Goal: Task Accomplishment & Management: Complete application form

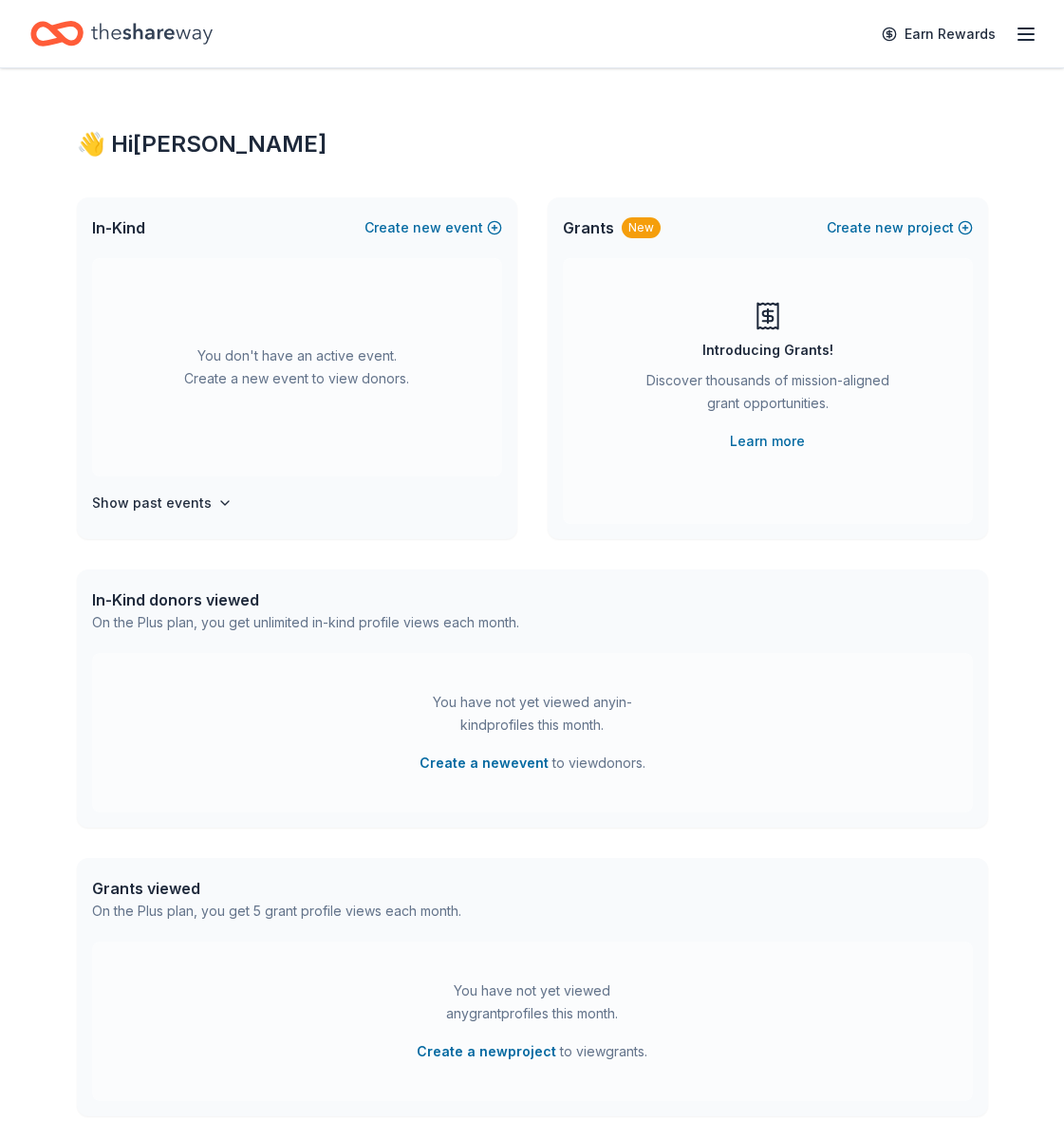
scroll to position [1, 0]
click at [1027, 34] on line "button" at bounding box center [1026, 34] width 15 height 0
click at [621, 183] on div "👋 Hi [PERSON_NAME] In-Kind Create new event You don't have an active event. Cre…" at bounding box center [532, 622] width 971 height 1109
click at [458, 227] on button "Create new event" at bounding box center [434, 227] width 138 height 23
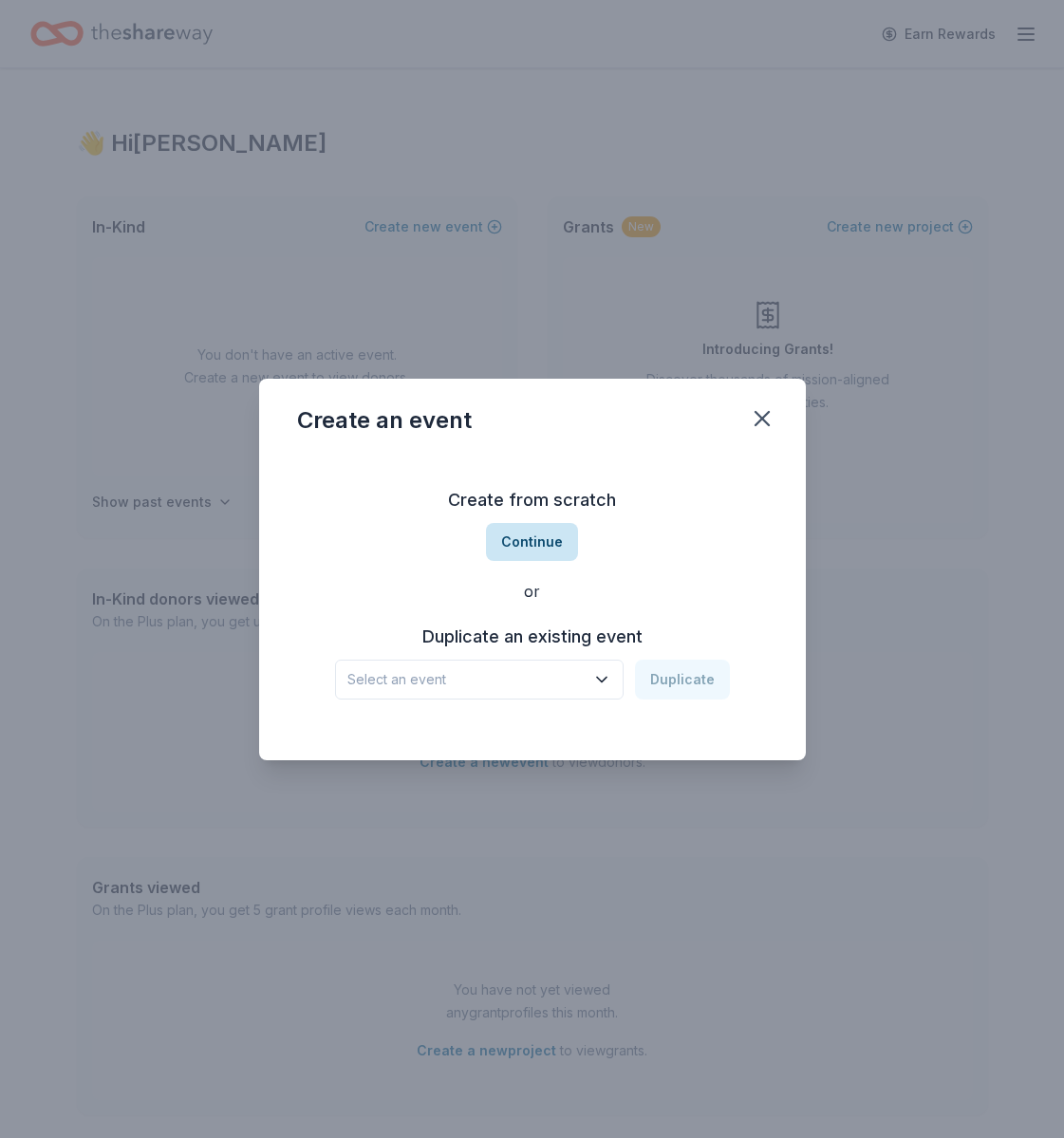
click at [535, 539] on button "Continue" at bounding box center [532, 542] width 92 height 38
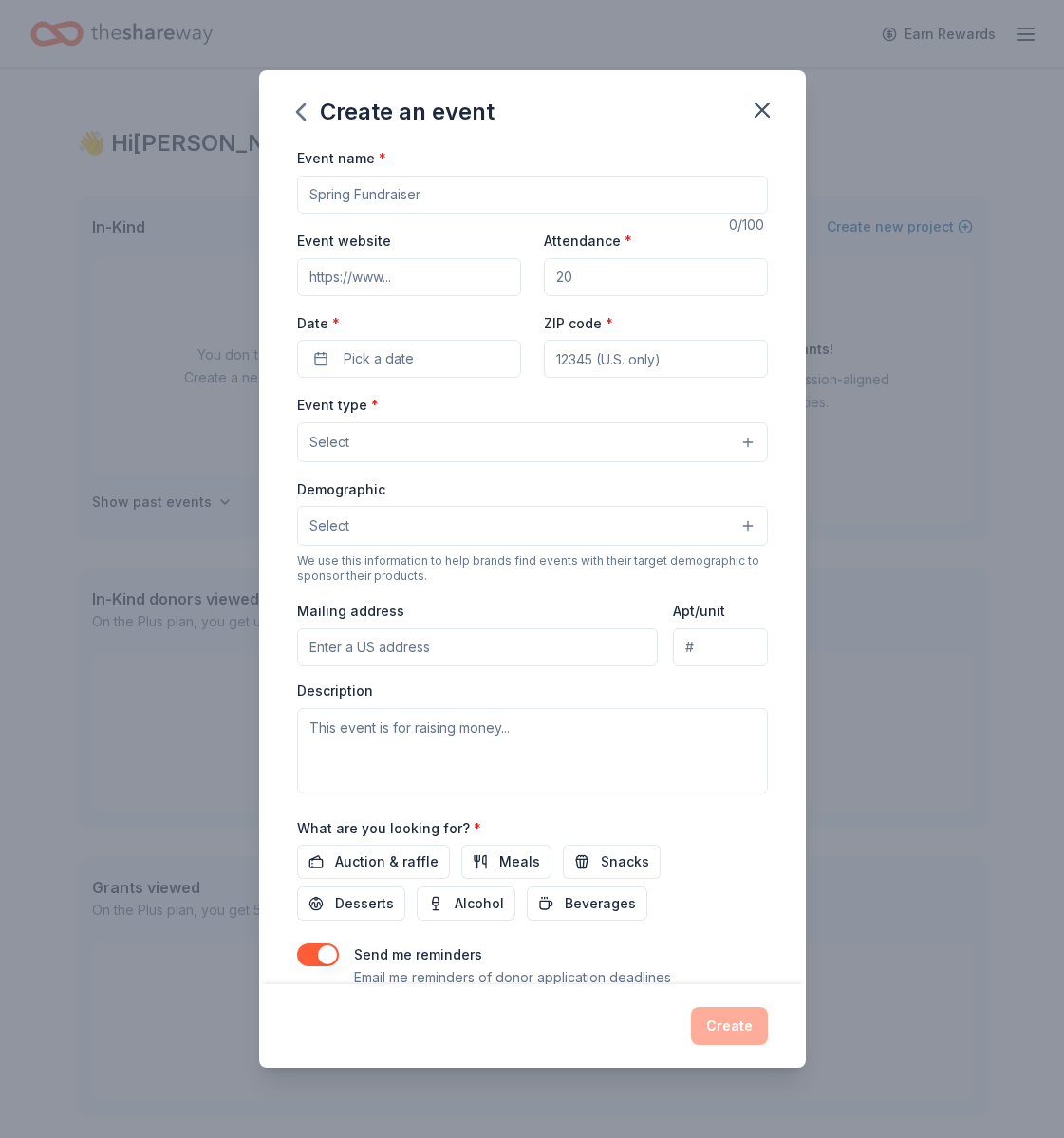
drag, startPoint x: 767, startPoint y: 111, endPoint x: 594, endPoint y: 109, distance: 173.0
click at [766, 111] on icon "button" at bounding box center [762, 110] width 27 height 27
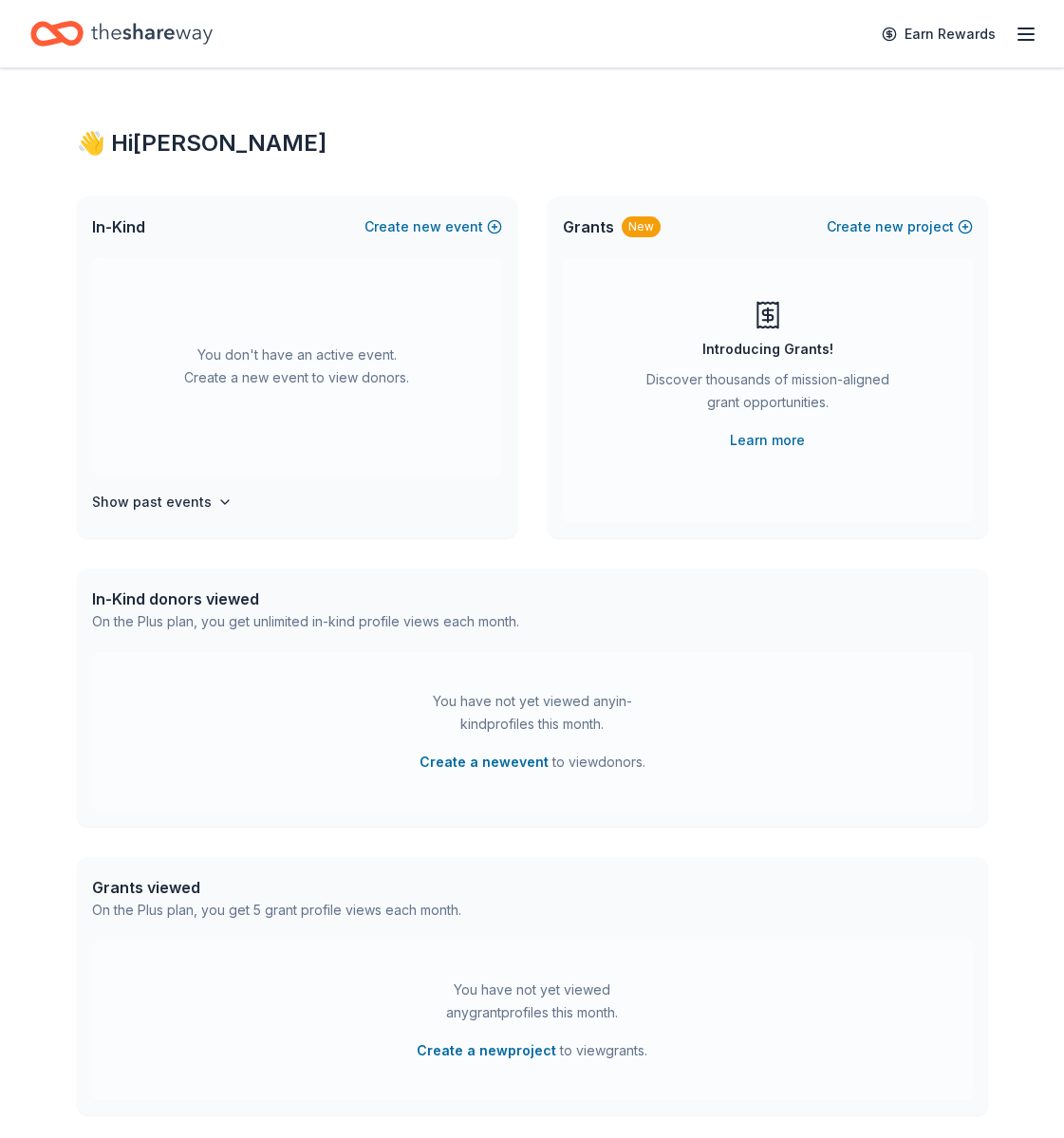
click at [182, 42] on icon "Home" at bounding box center [151, 33] width 121 height 39
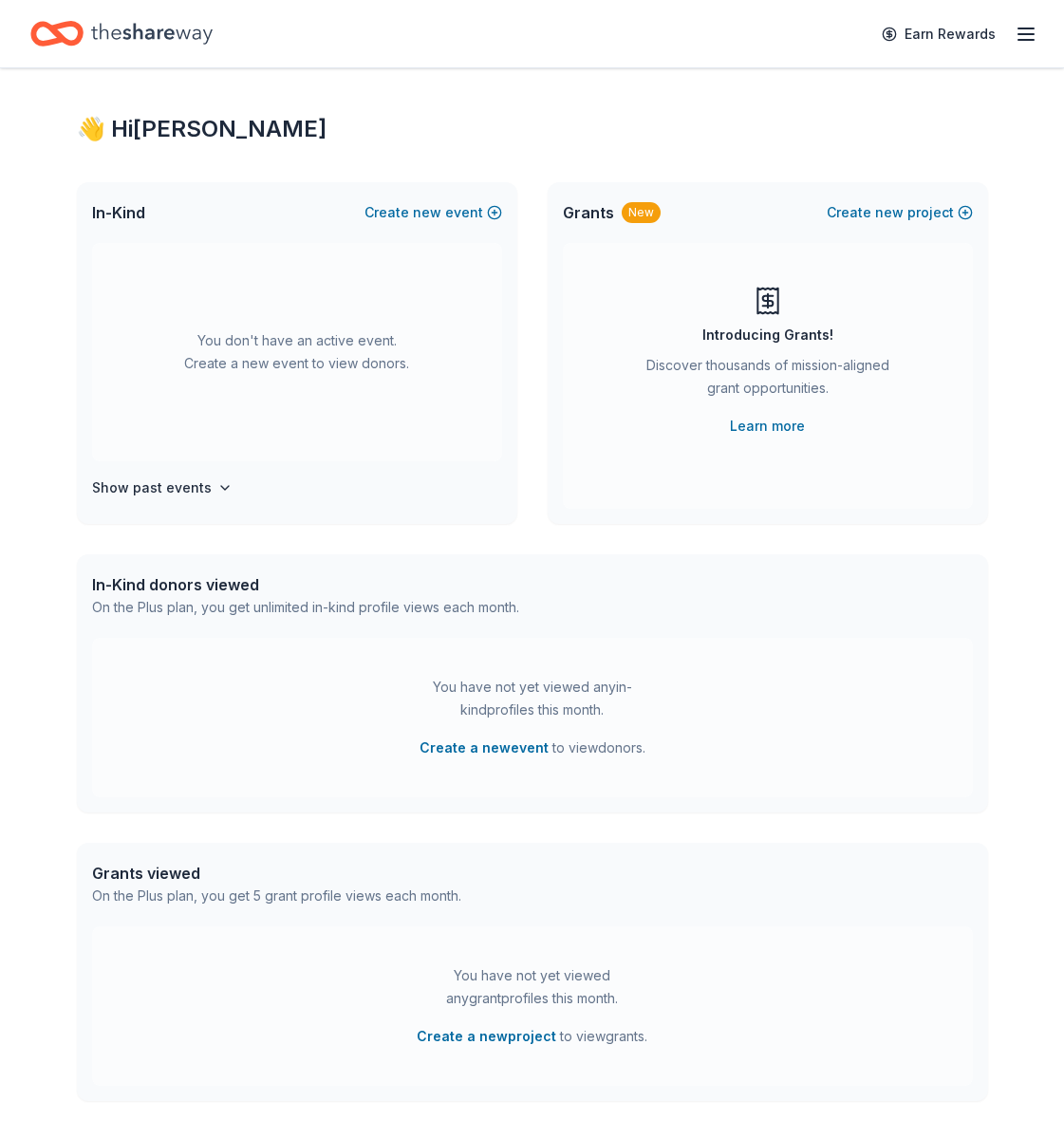
scroll to position [23, 0]
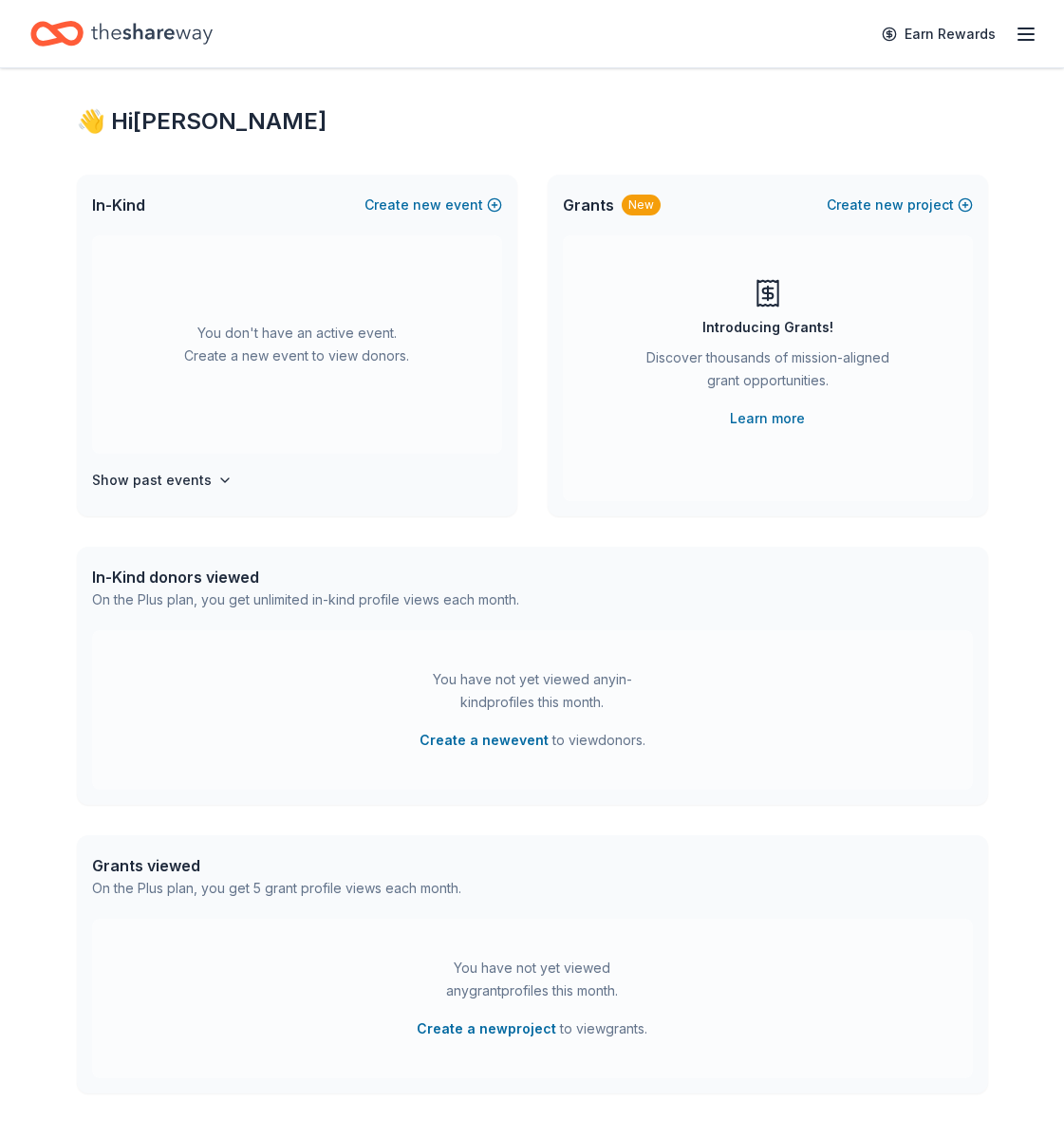
click at [107, 28] on icon "Home" at bounding box center [151, 33] width 121 height 39
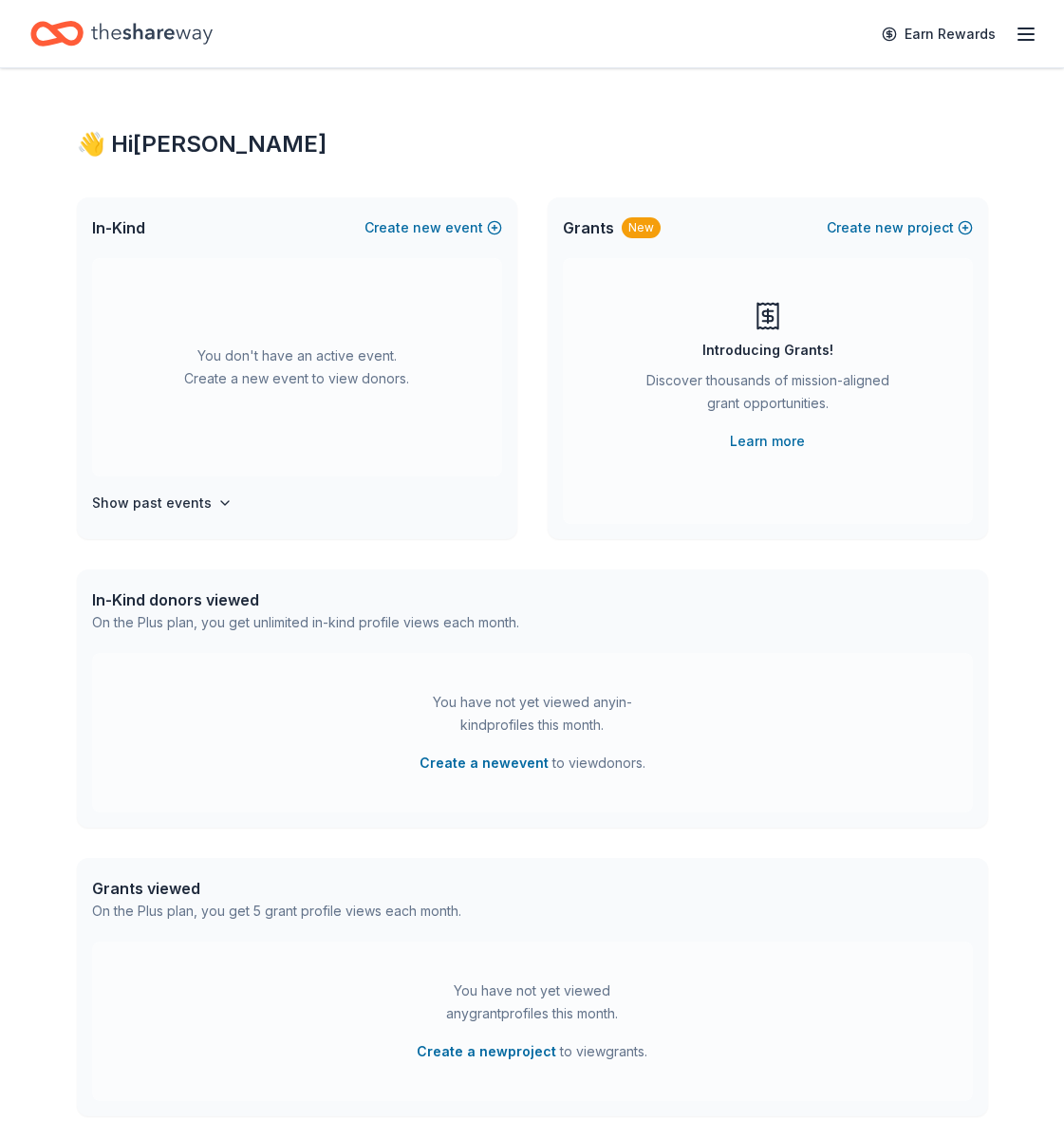
scroll to position [0, 0]
click at [1029, 34] on line "button" at bounding box center [1026, 34] width 15 height 0
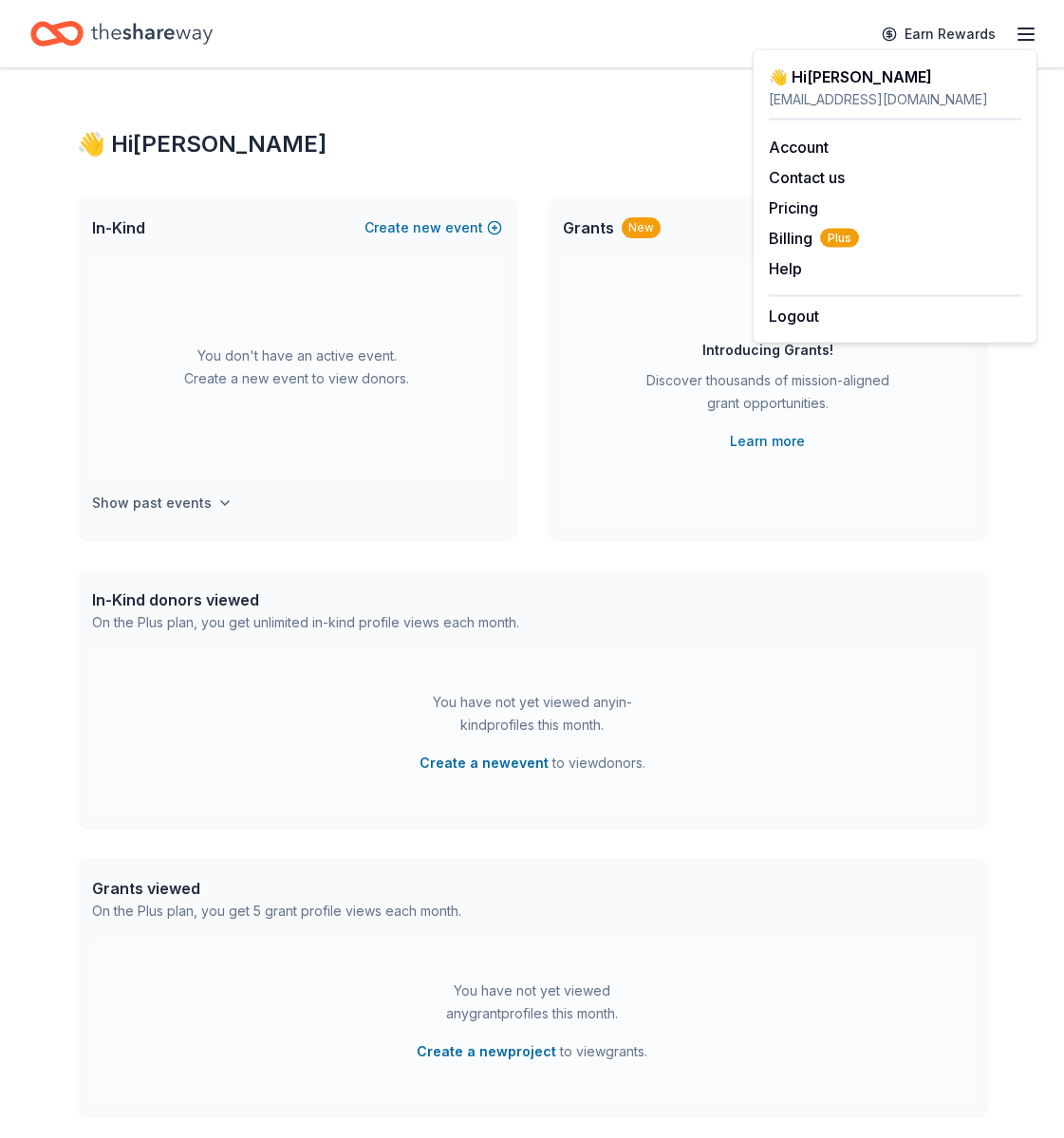
click at [178, 501] on h4 "Show past events" at bounding box center [151, 504] width 119 height 23
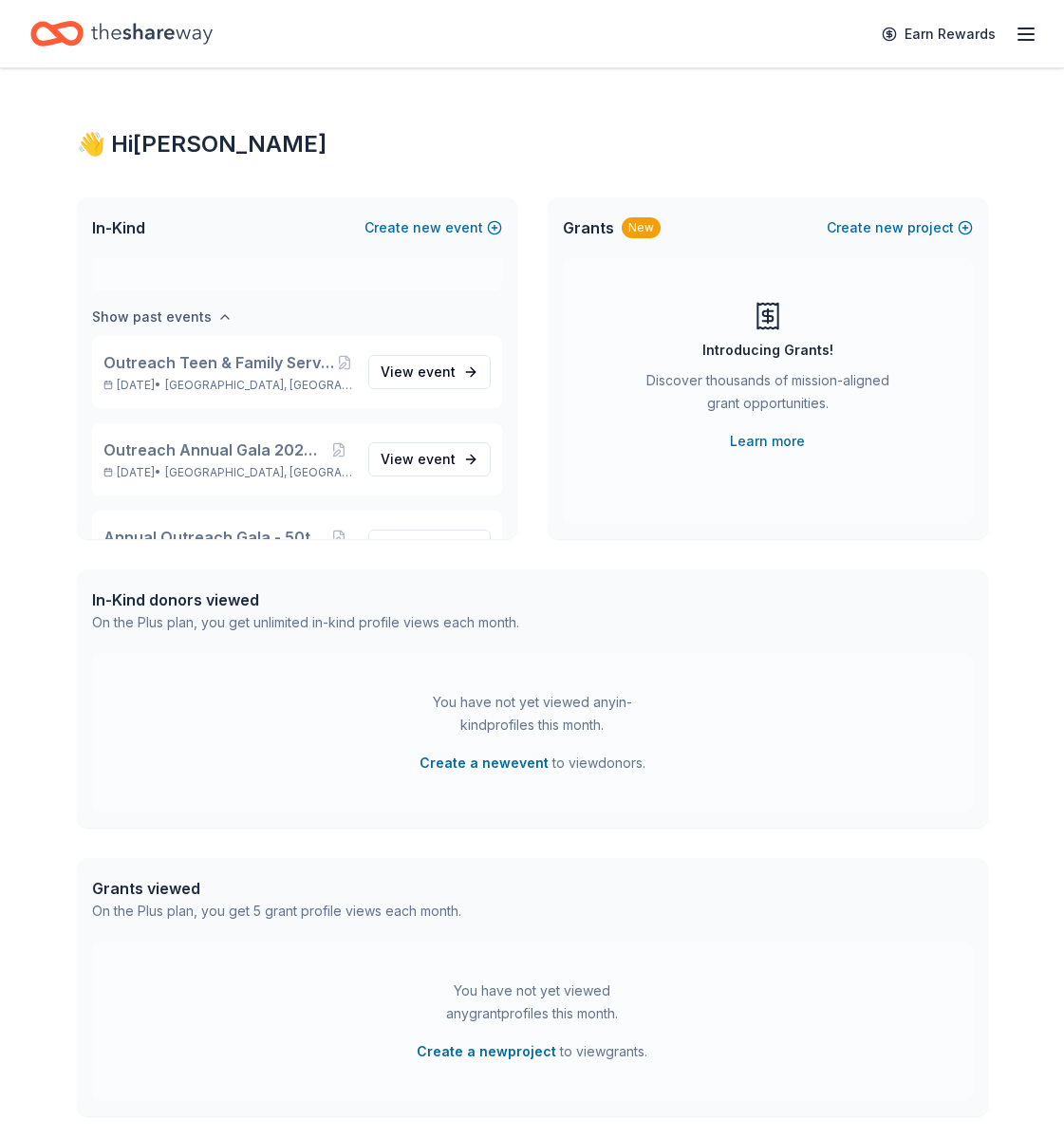
scroll to position [219, 0]
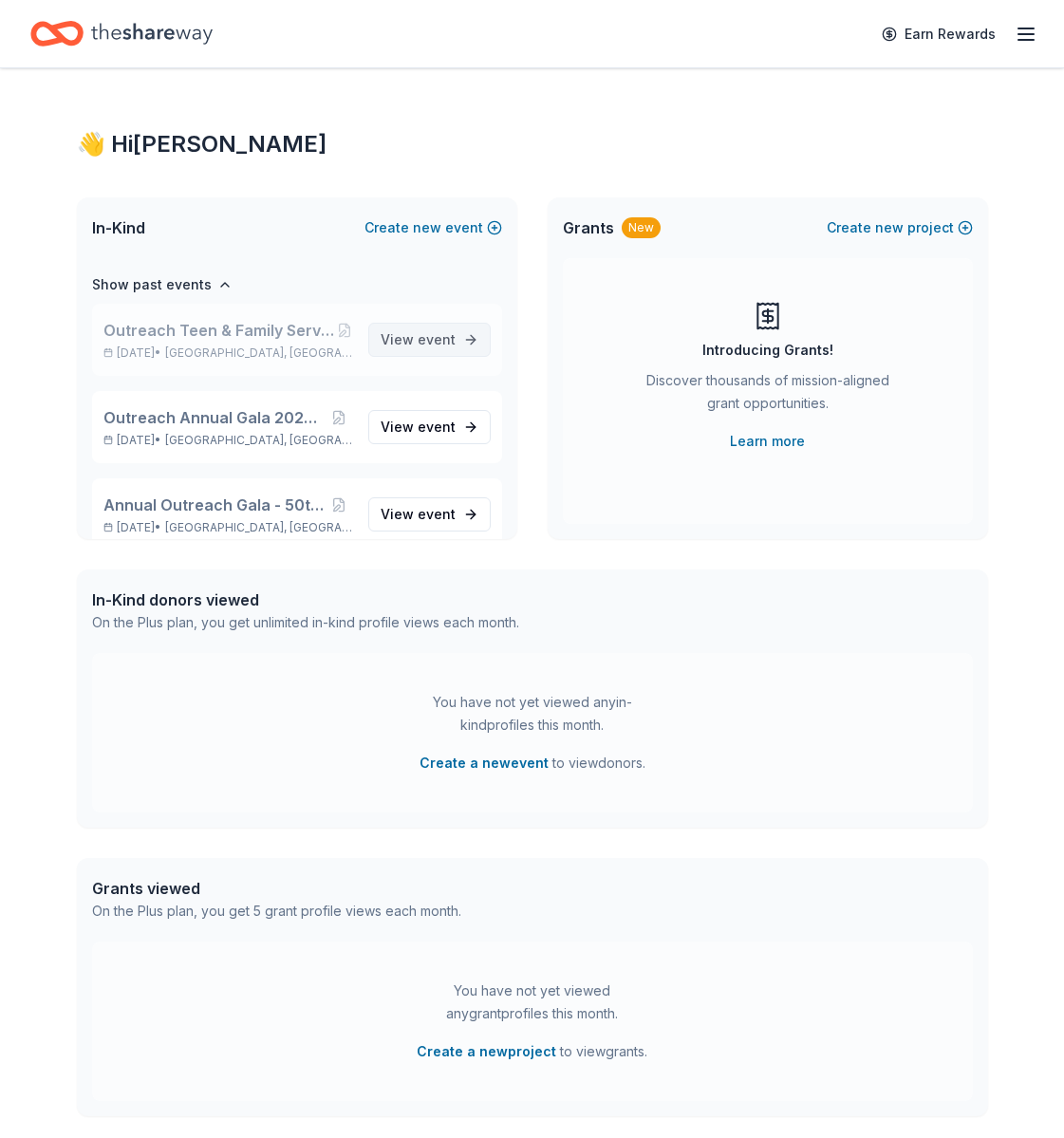
click at [425, 348] on span "View event" at bounding box center [417, 340] width 74 height 23
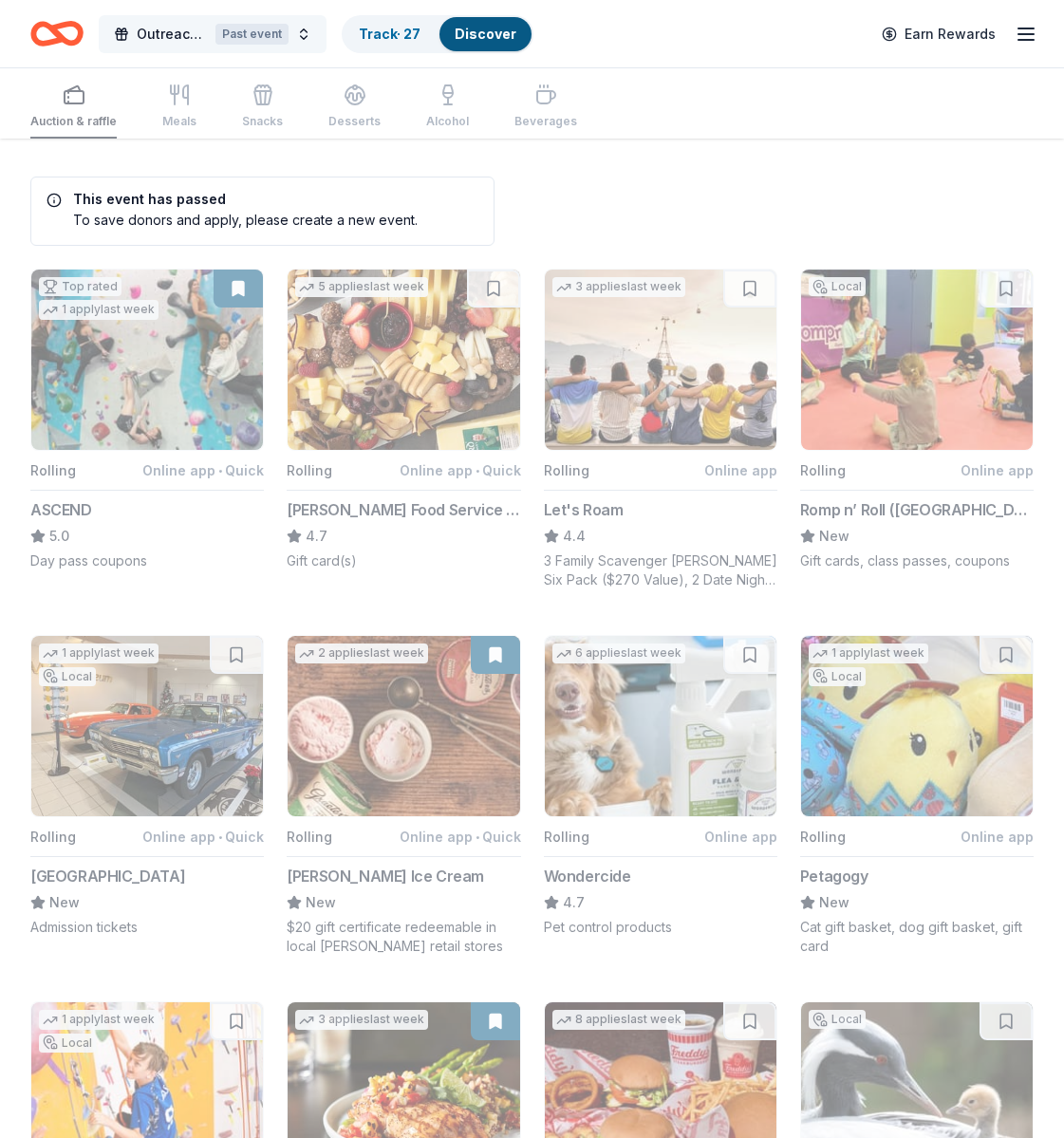
click at [161, 34] on span "Outreach Teen & Family Services Connections Gala - Celebration in the City" at bounding box center [172, 34] width 72 height 23
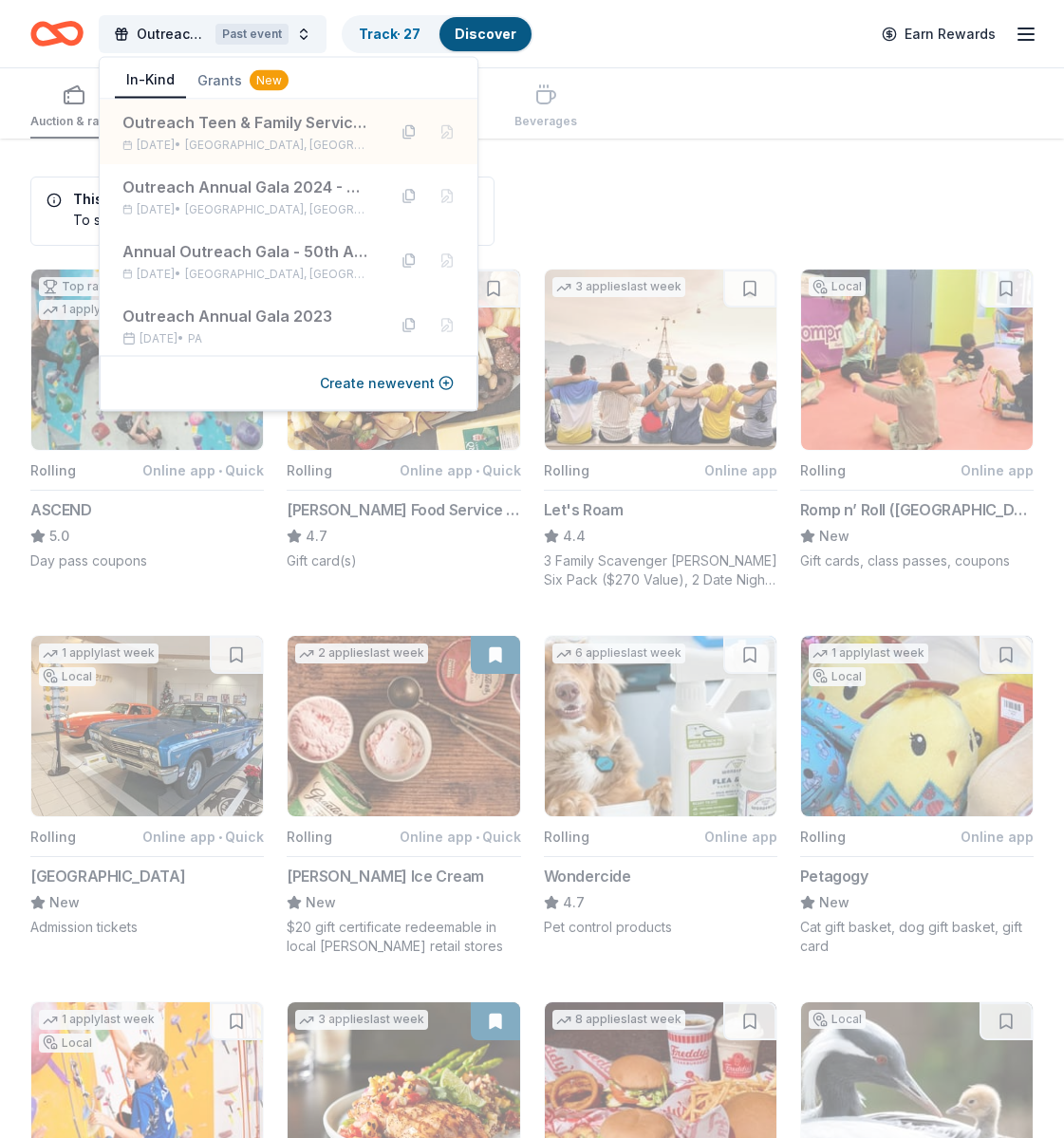
click at [488, 36] on link "Discover" at bounding box center [485, 33] width 62 height 16
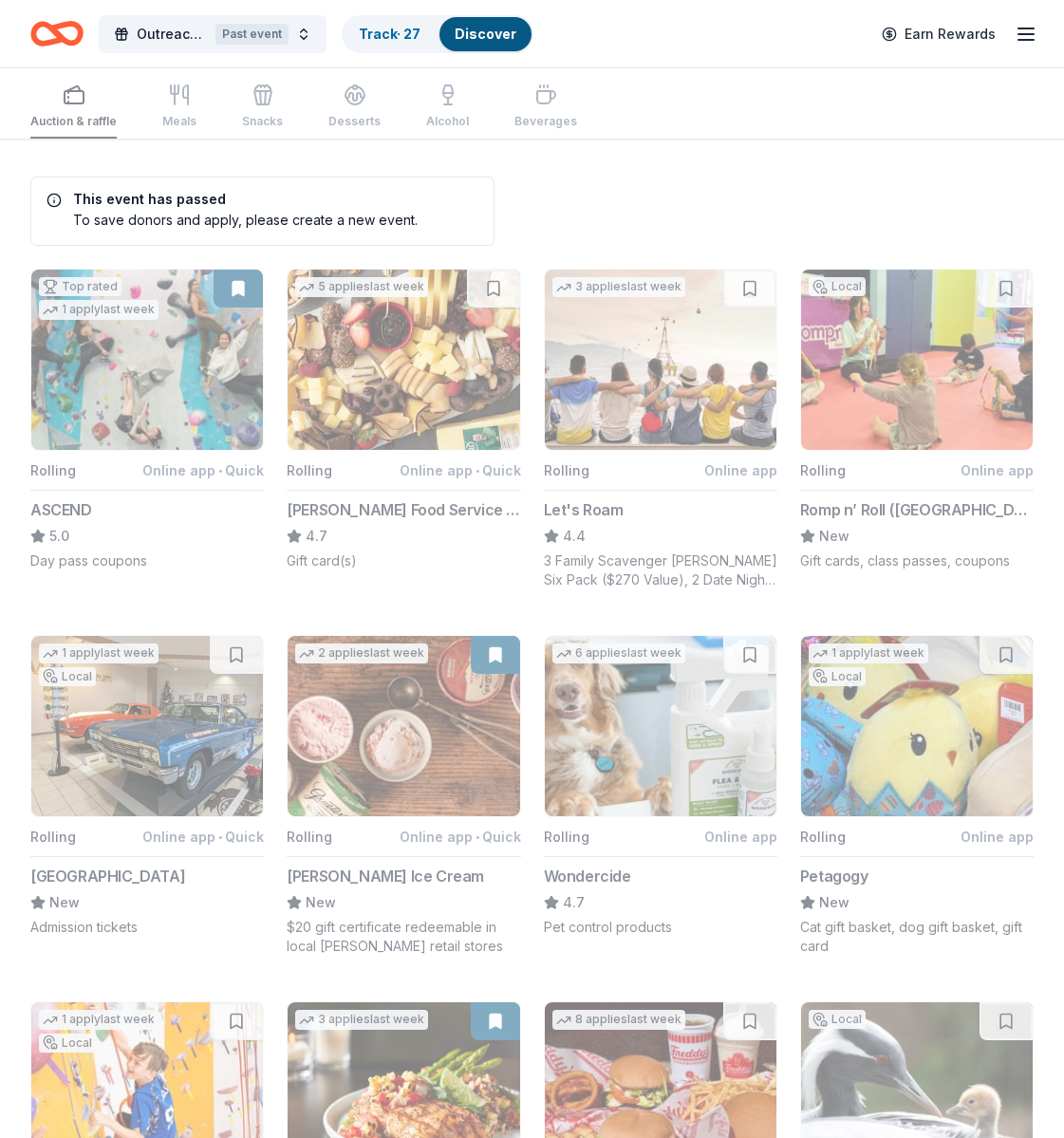
click at [493, 30] on link "Discover" at bounding box center [485, 33] width 62 height 16
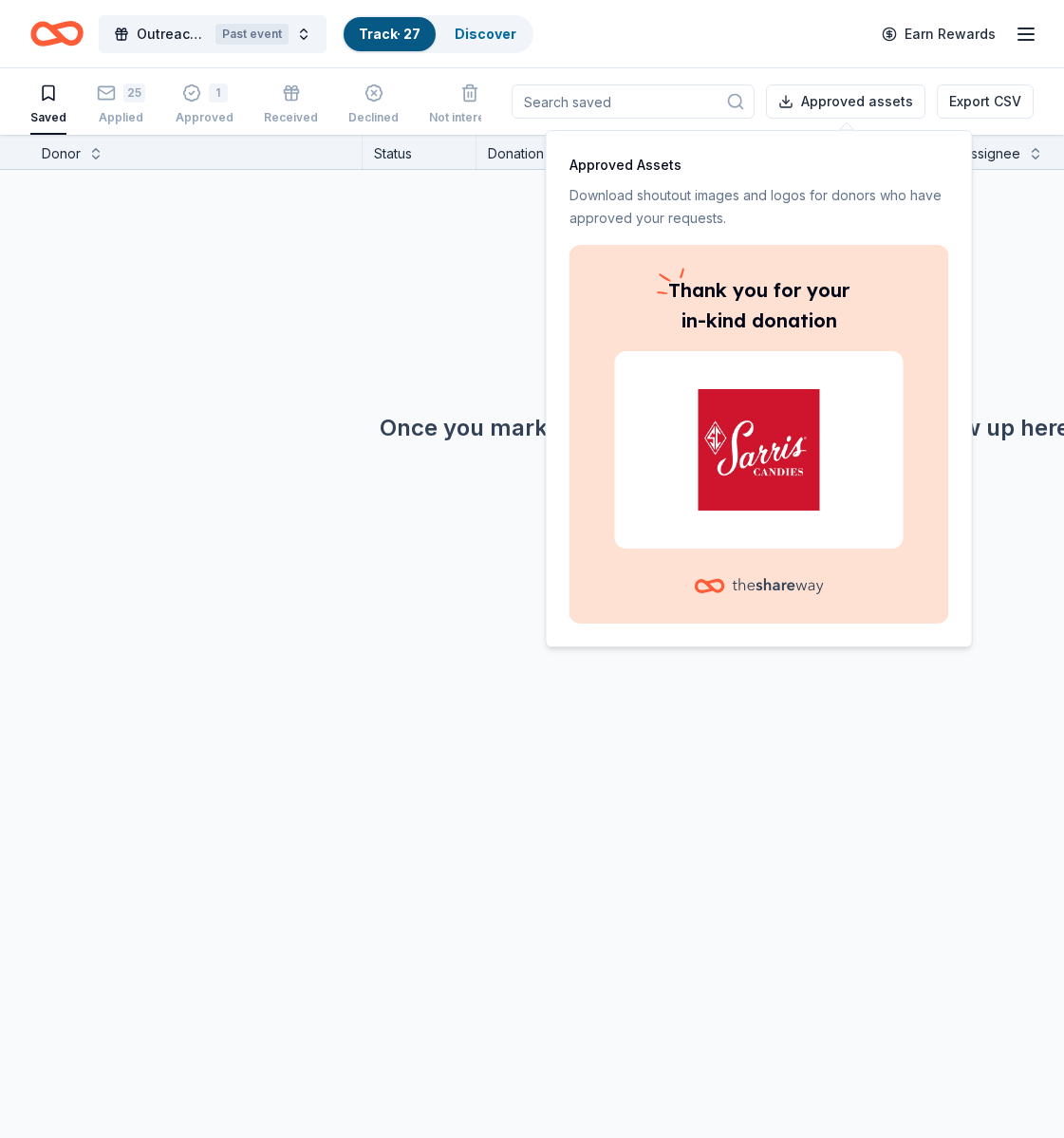
click at [392, 625] on div "Donor Status Donation Apply method Assignee Notes No donors found. Once you mar…" at bounding box center [532, 636] width 1064 height 1004
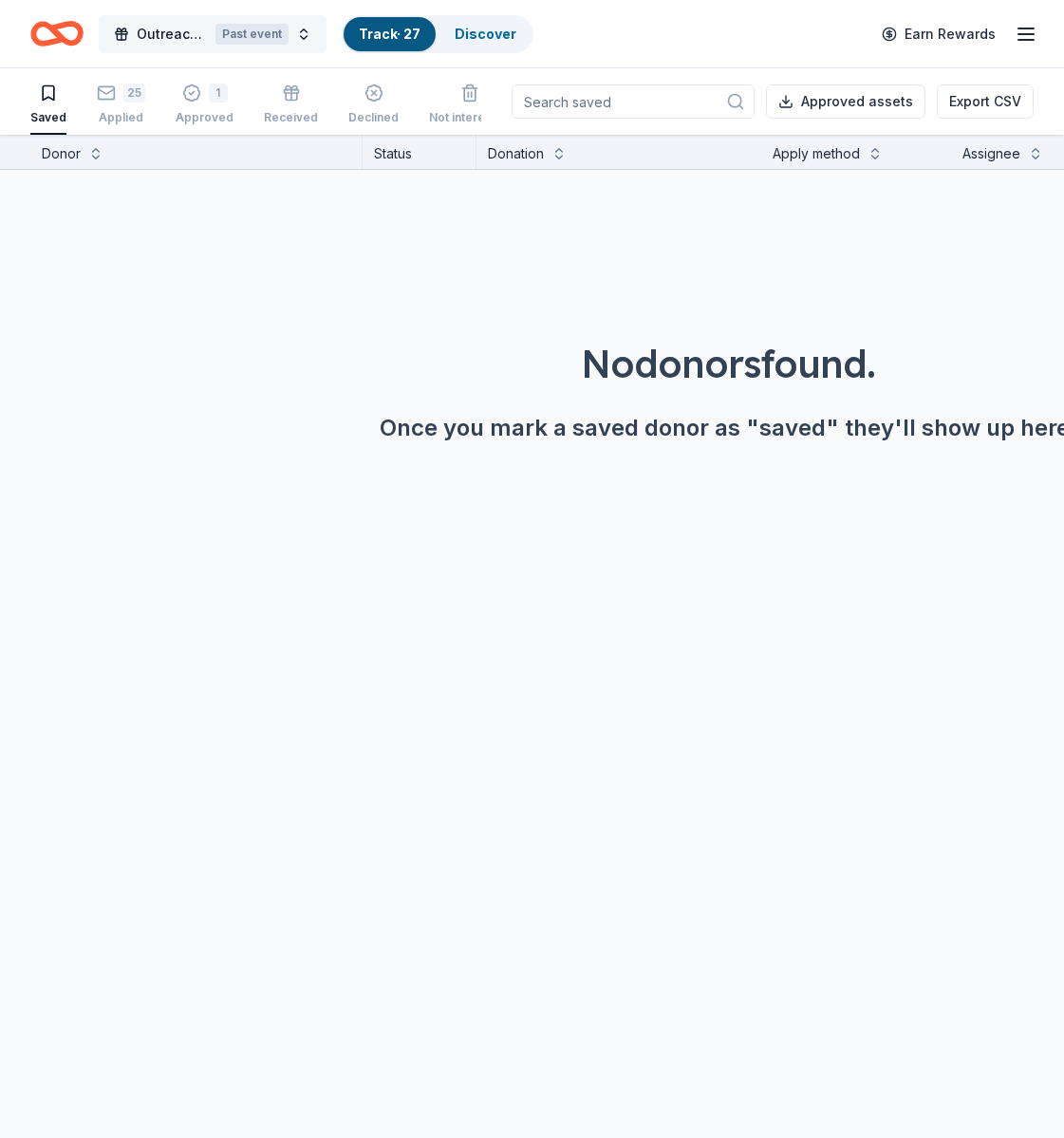
click at [309, 32] on button "Outreach Teen & Family Services Connections Gala - Celebration in the City Past…" at bounding box center [212, 34] width 227 height 38
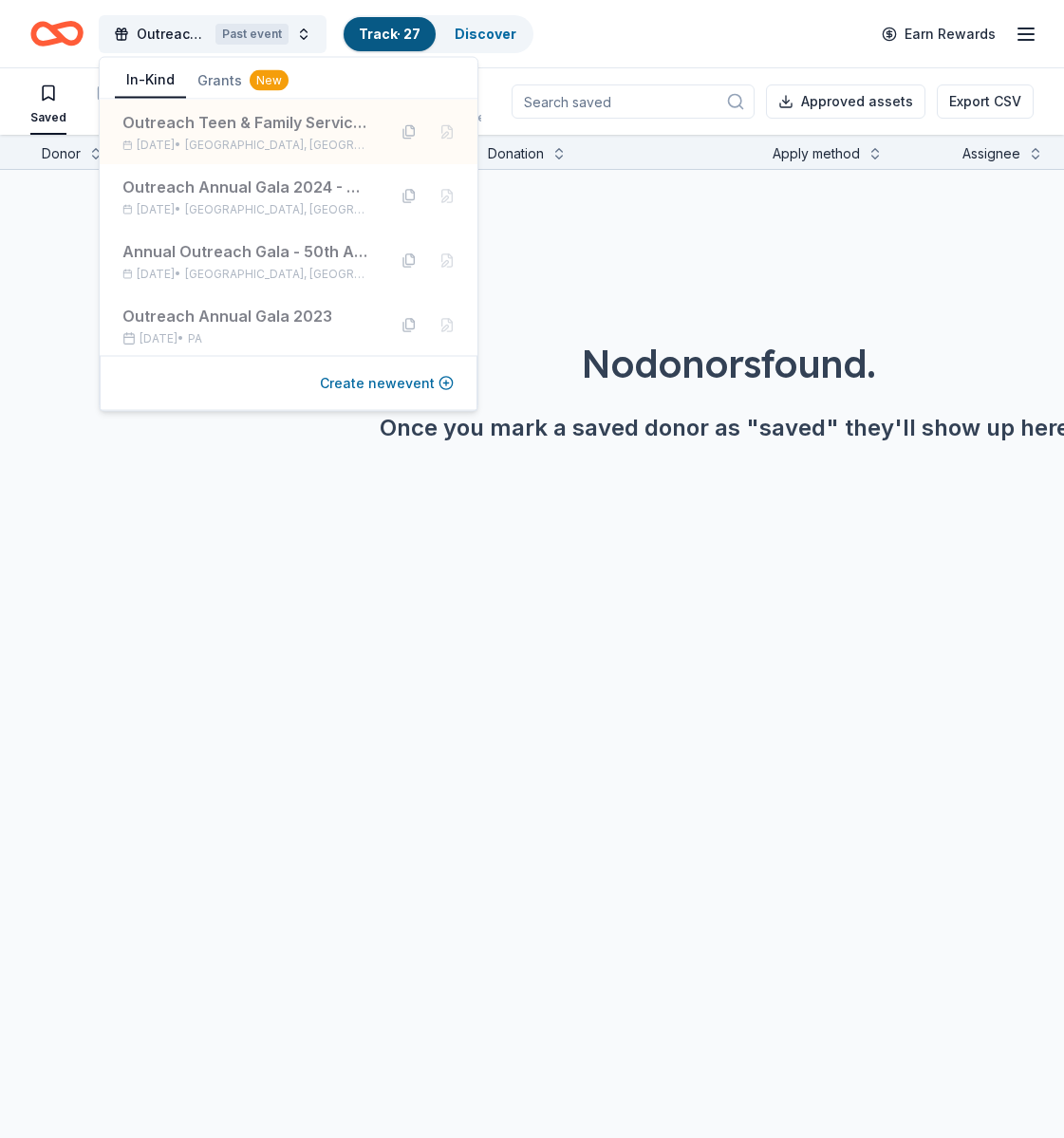
click at [370, 384] on button "Create new event" at bounding box center [387, 384] width 134 height 23
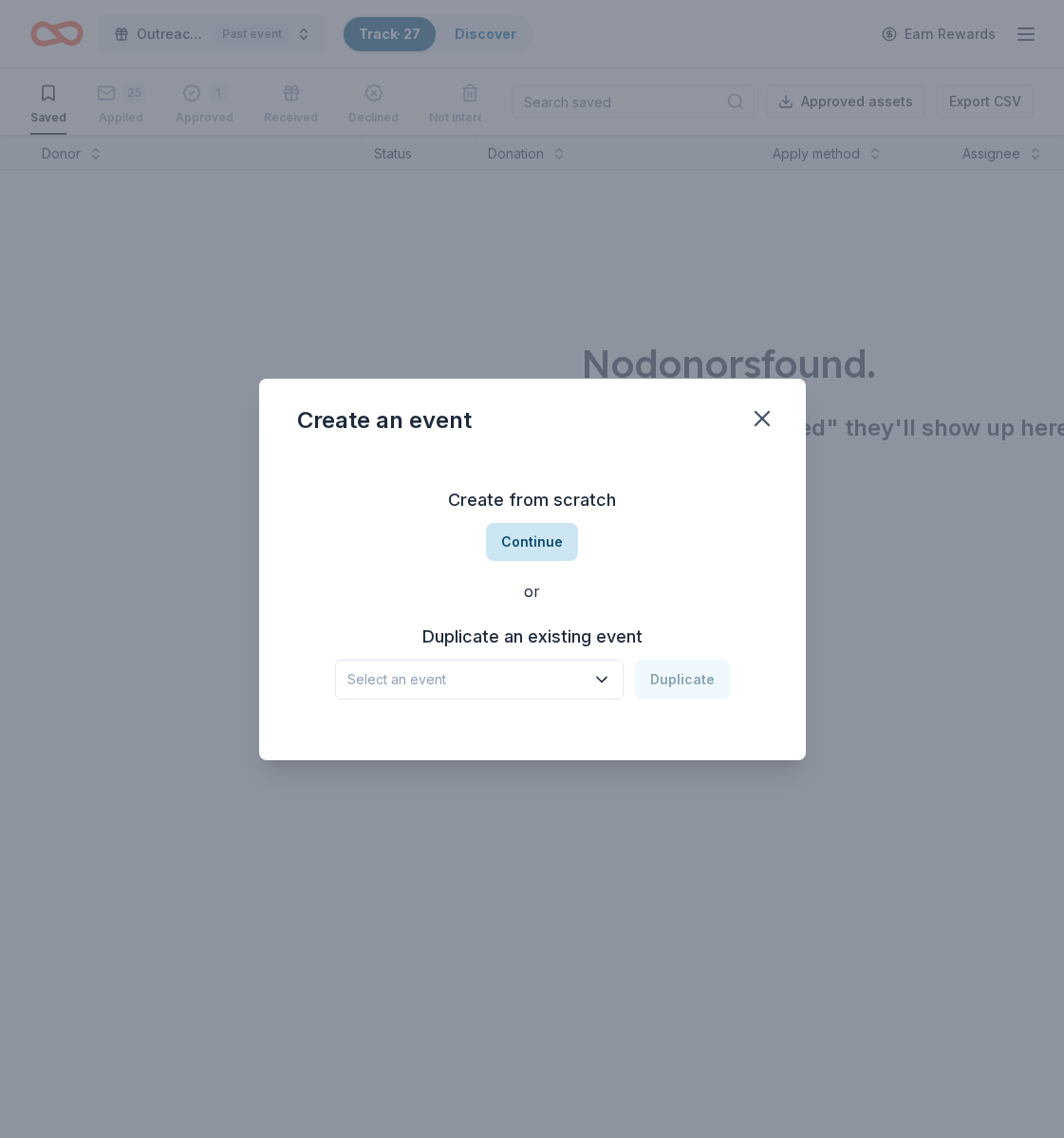
click at [546, 543] on button "Continue" at bounding box center [532, 542] width 92 height 38
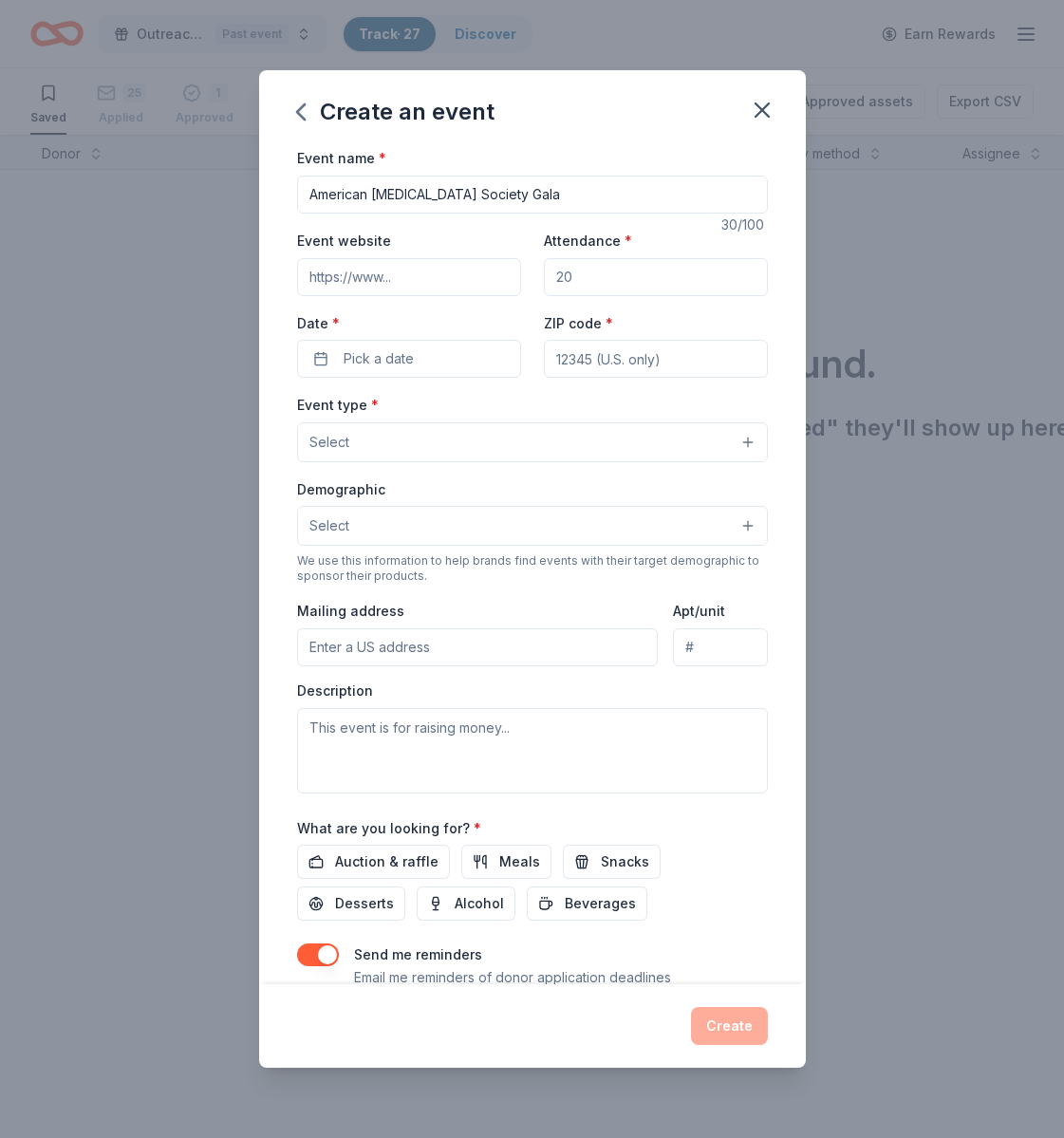
type input "American [MEDICAL_DATA] Society Gala"
click at [637, 282] on input "Attendance *" at bounding box center [655, 277] width 223 height 38
drag, startPoint x: 632, startPoint y: 283, endPoint x: 551, endPoint y: 280, distance: 81.1
click at [551, 280] on input "Attendance *" at bounding box center [655, 277] width 223 height 38
type input "200"
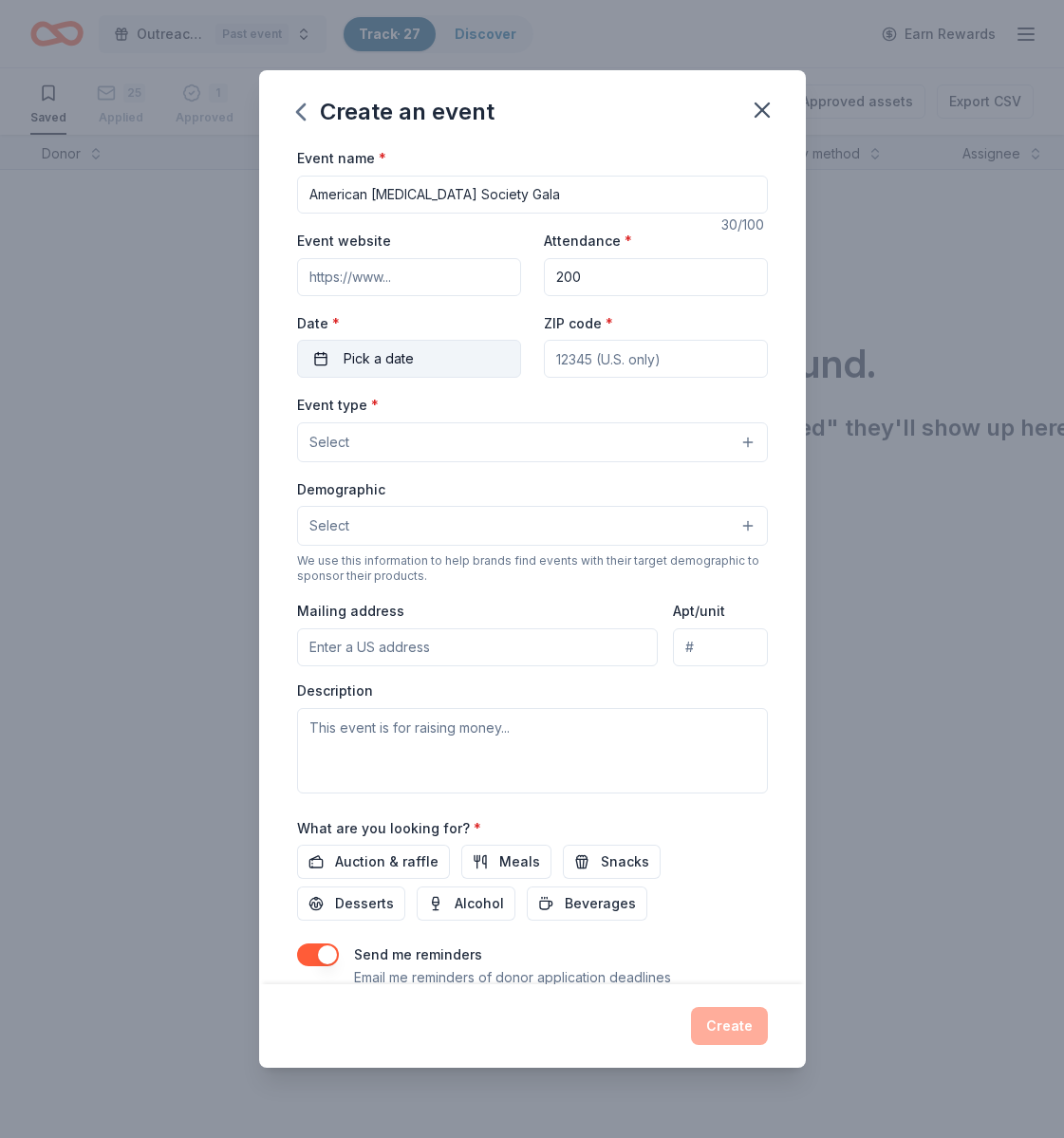
click at [387, 362] on span "Pick a date" at bounding box center [379, 359] width 71 height 23
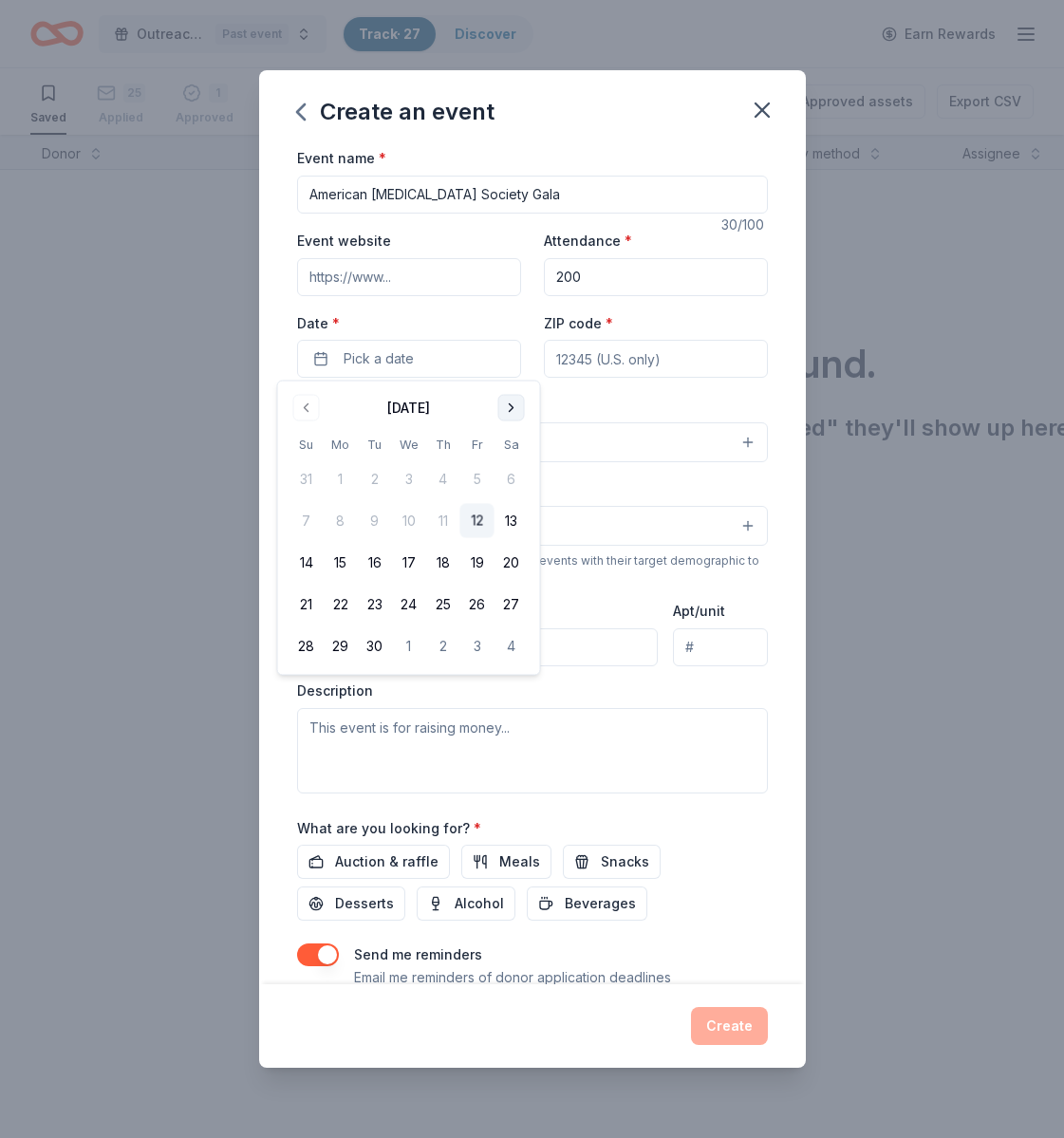
click at [518, 407] on button "Go to next month" at bounding box center [512, 408] width 27 height 27
click at [518, 408] on button "Go to next month" at bounding box center [512, 408] width 27 height 27
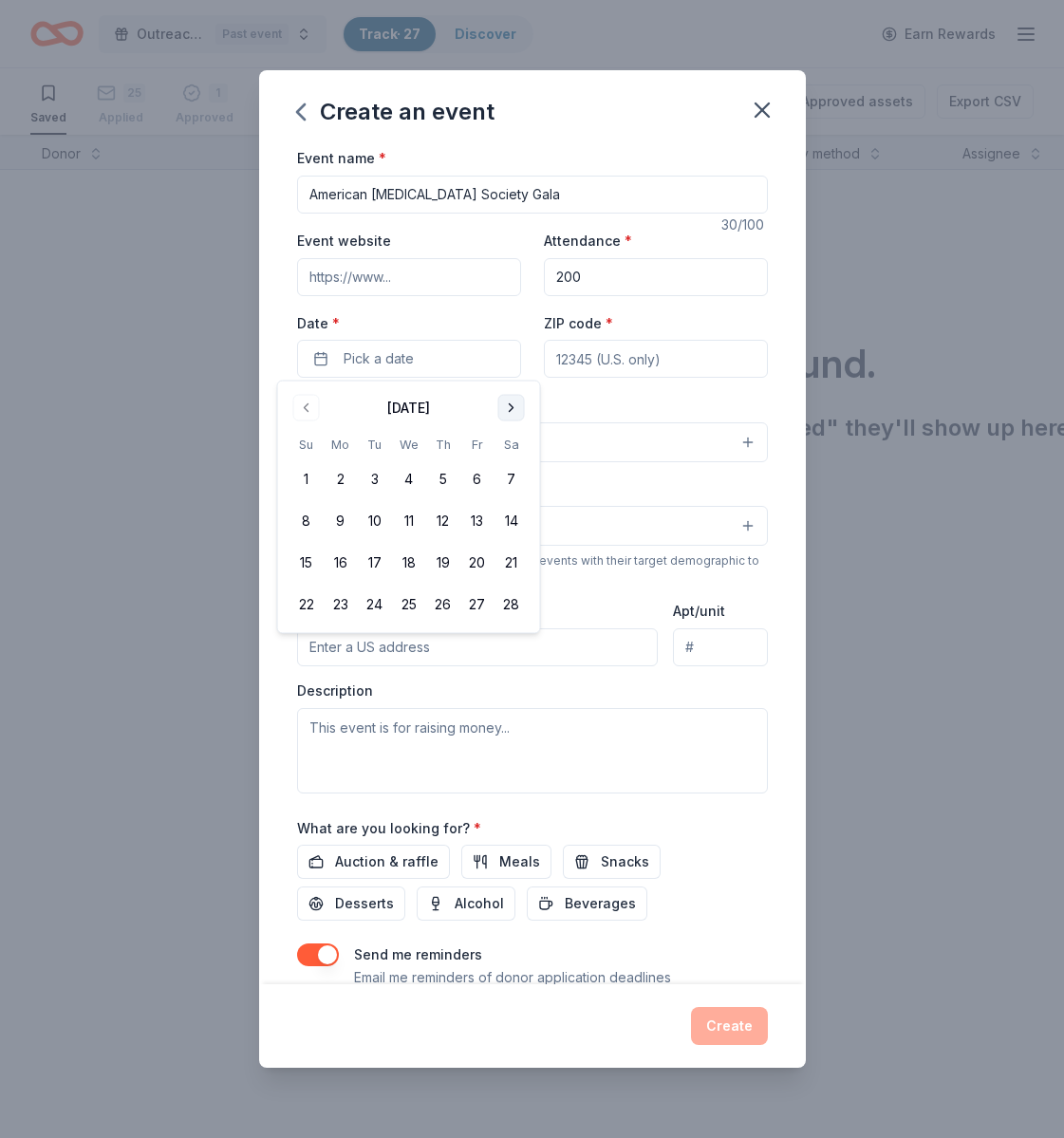
click at [517, 408] on button "Go to next month" at bounding box center [512, 408] width 27 height 27
click at [518, 408] on button "Go to next month" at bounding box center [512, 408] width 27 height 27
click at [349, 566] on button "15" at bounding box center [341, 563] width 34 height 34
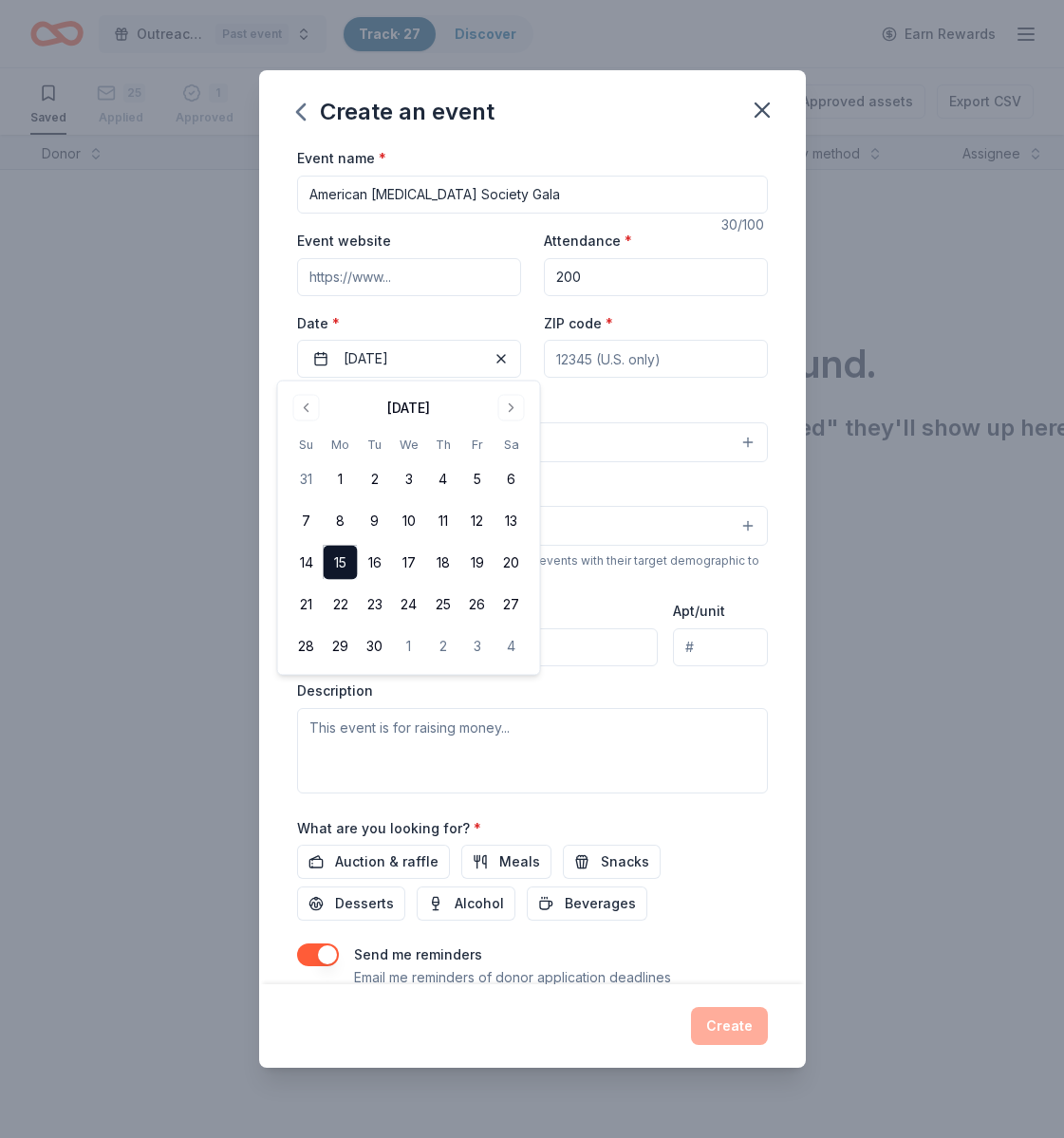
drag, startPoint x: 340, startPoint y: 562, endPoint x: 346, endPoint y: 546, distance: 17.1
click at [340, 562] on button "15" at bounding box center [341, 563] width 34 height 34
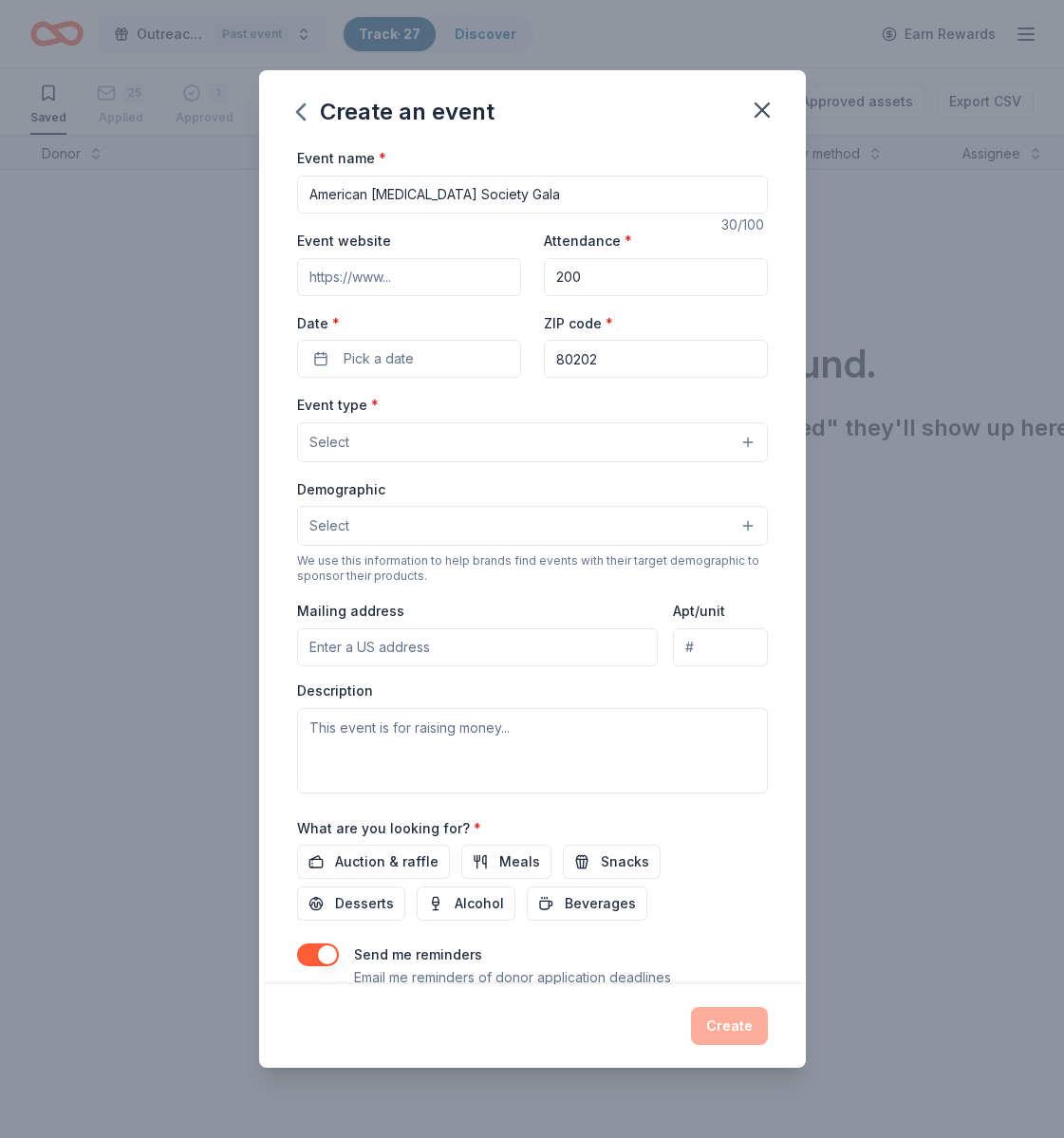
type input "80202"
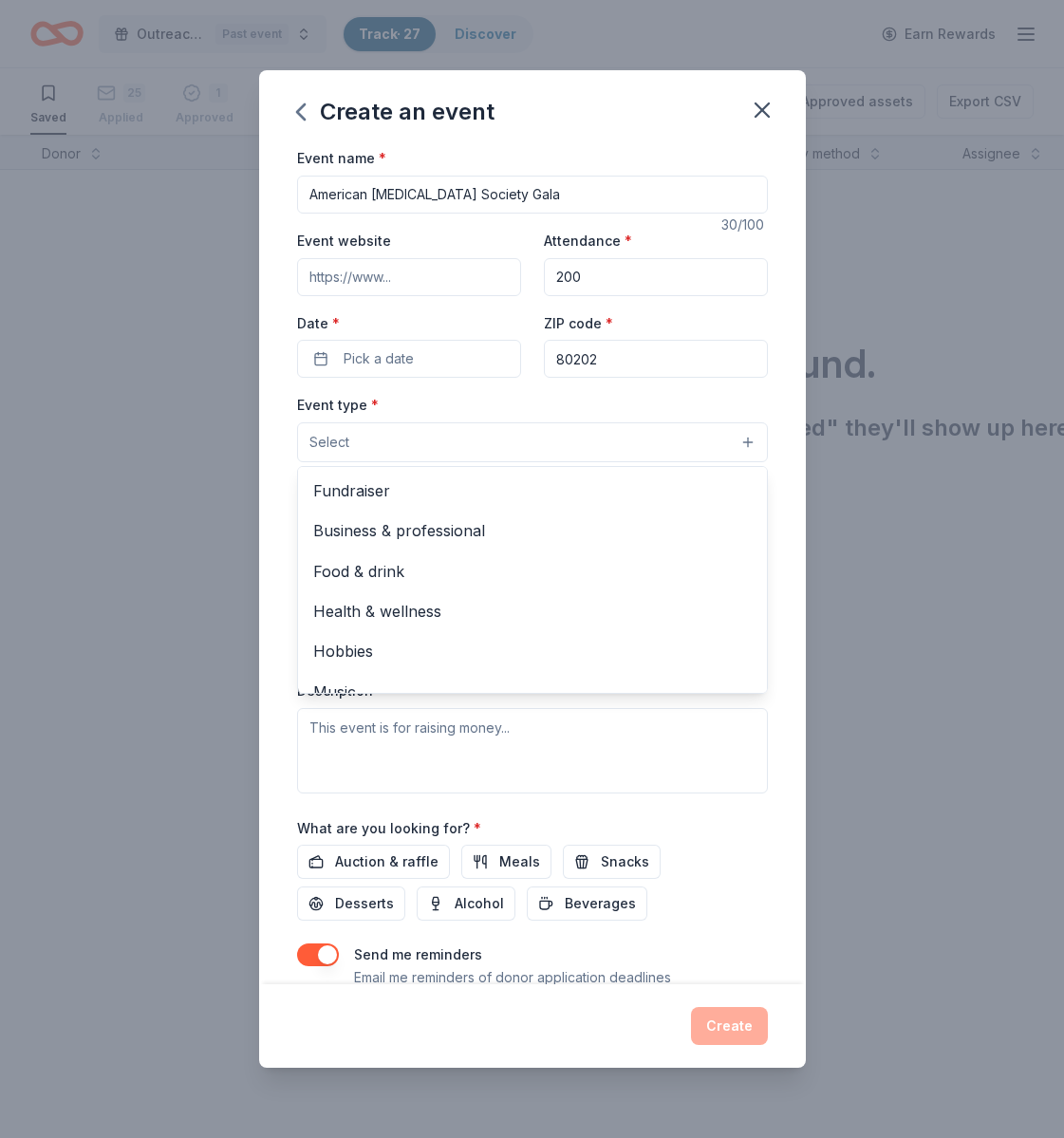
click at [446, 452] on button "Select" at bounding box center [532, 442] width 471 height 40
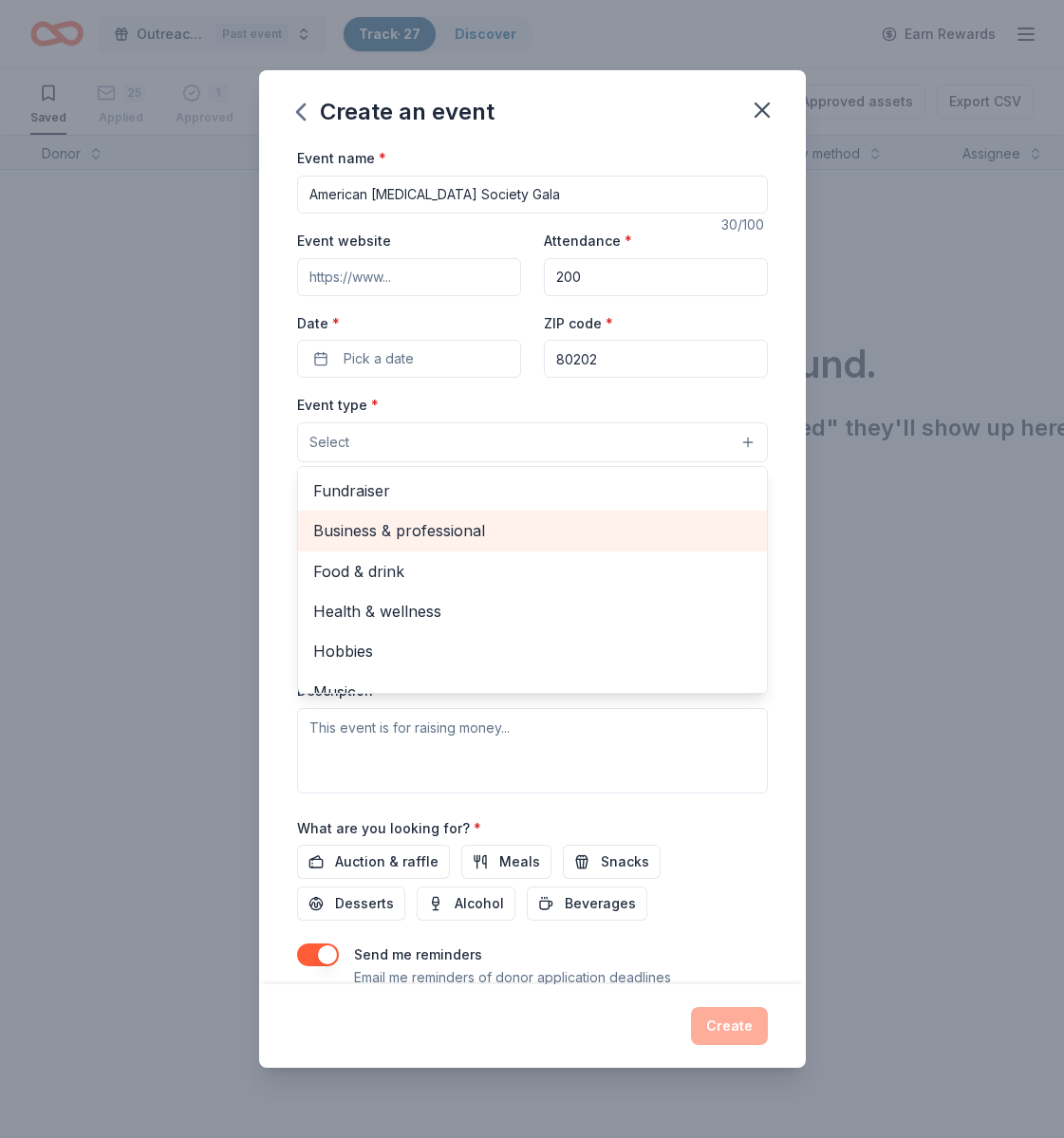
click at [443, 534] on span "Business & professional" at bounding box center [532, 531] width 438 height 25
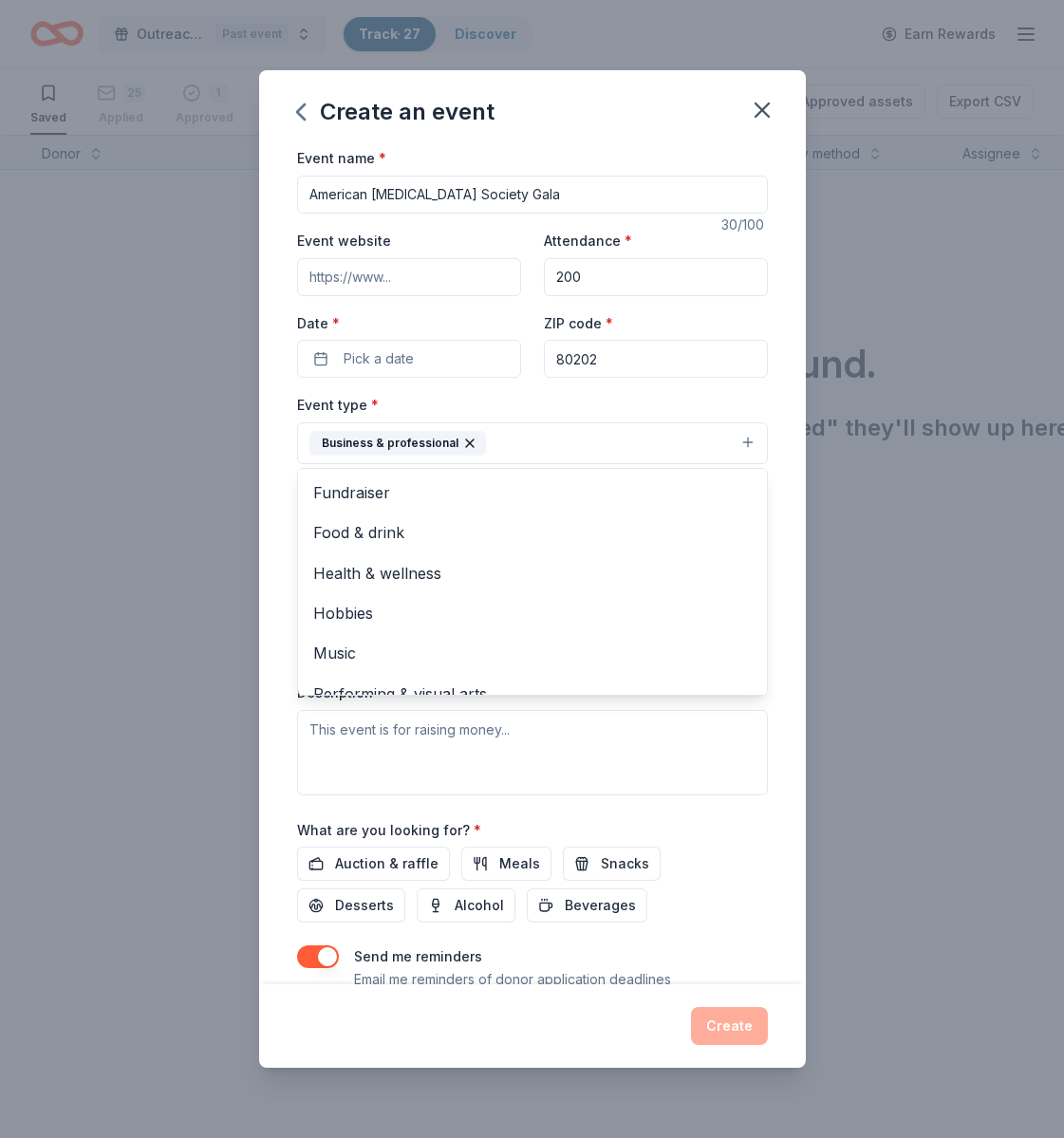
click at [462, 438] on icon "button" at bounding box center [470, 443] width 15 height 15
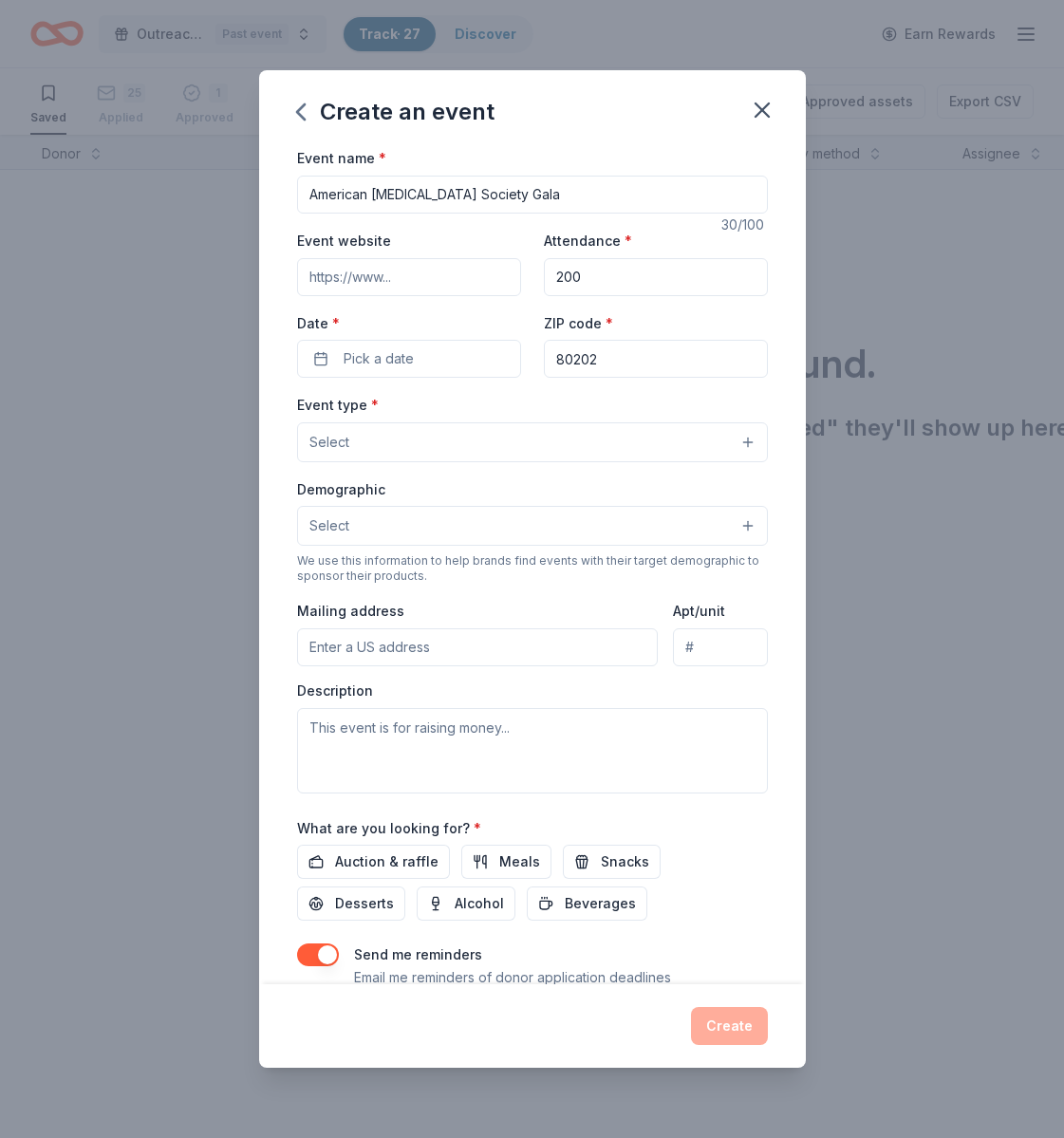
click at [748, 439] on button "Select" at bounding box center [532, 442] width 471 height 40
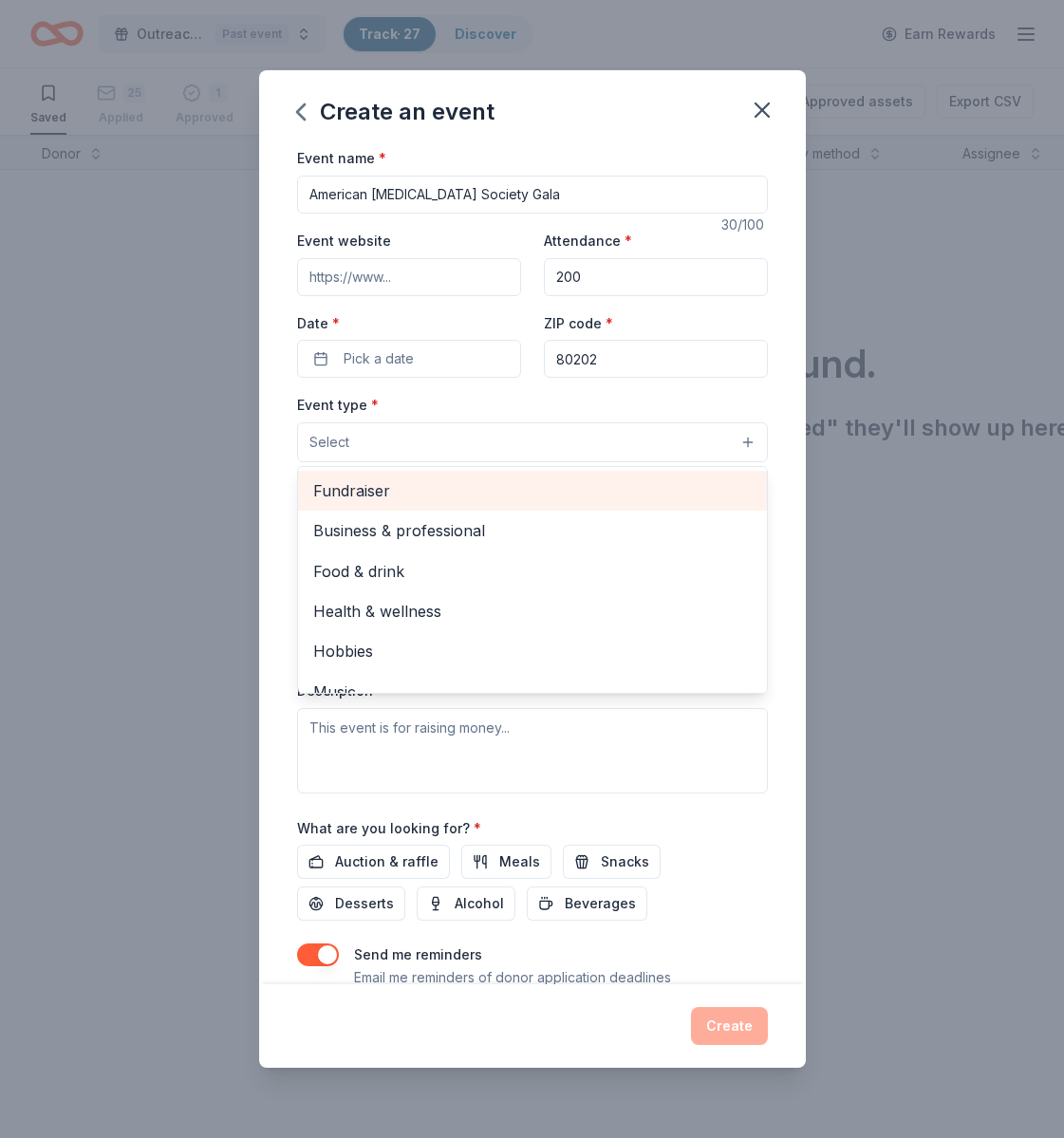
click at [543, 494] on span "Fundraiser" at bounding box center [532, 491] width 438 height 25
click at [574, 490] on span "Business & professional" at bounding box center [532, 493] width 438 height 25
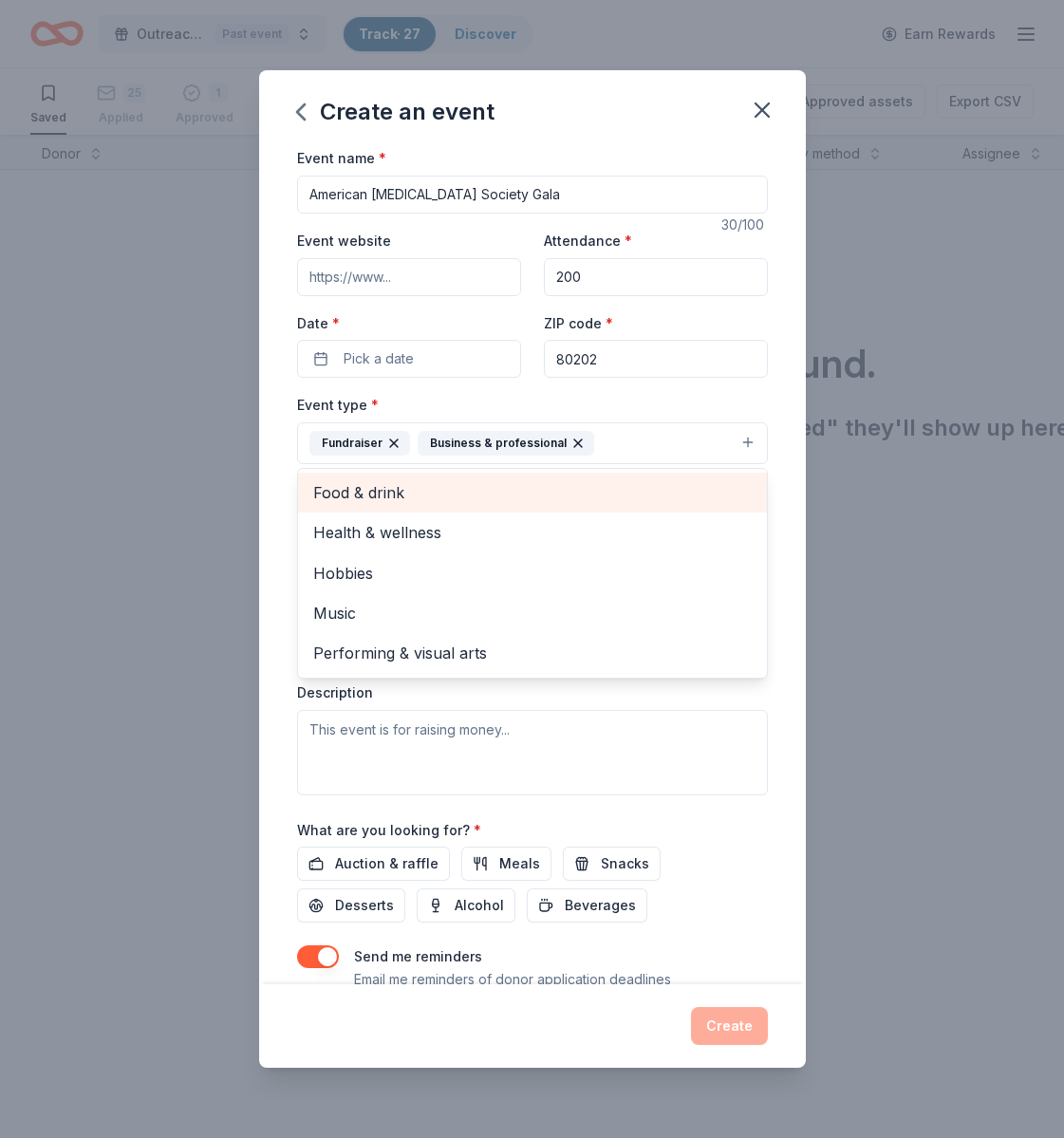
click at [431, 501] on span "Food & drink" at bounding box center [532, 493] width 438 height 25
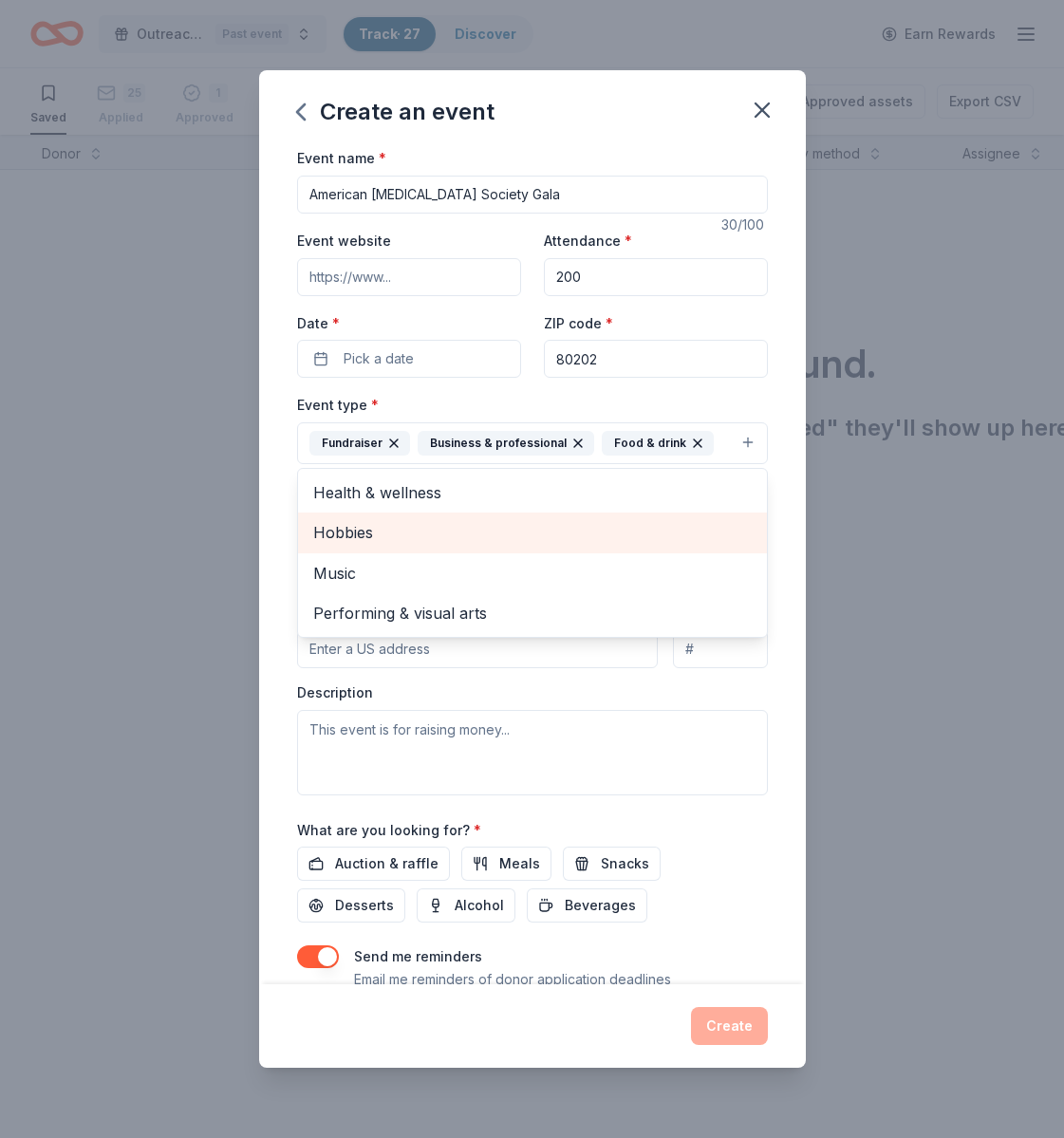
scroll to position [68, 0]
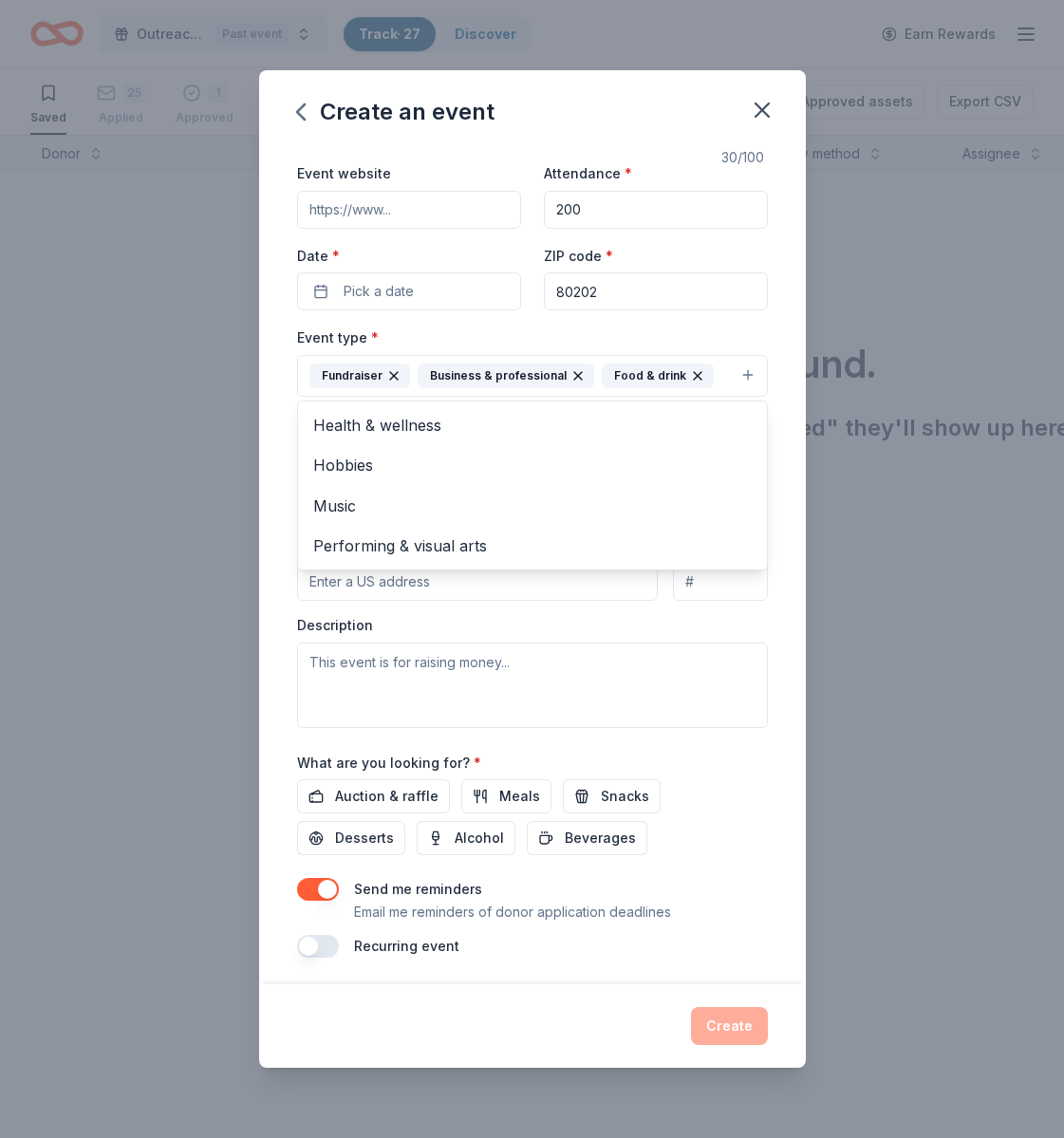
click at [881, 554] on div "Create an event Event name * American [MEDICAL_DATA] Society Gala 30 /100 Event…" at bounding box center [532, 569] width 1064 height 1138
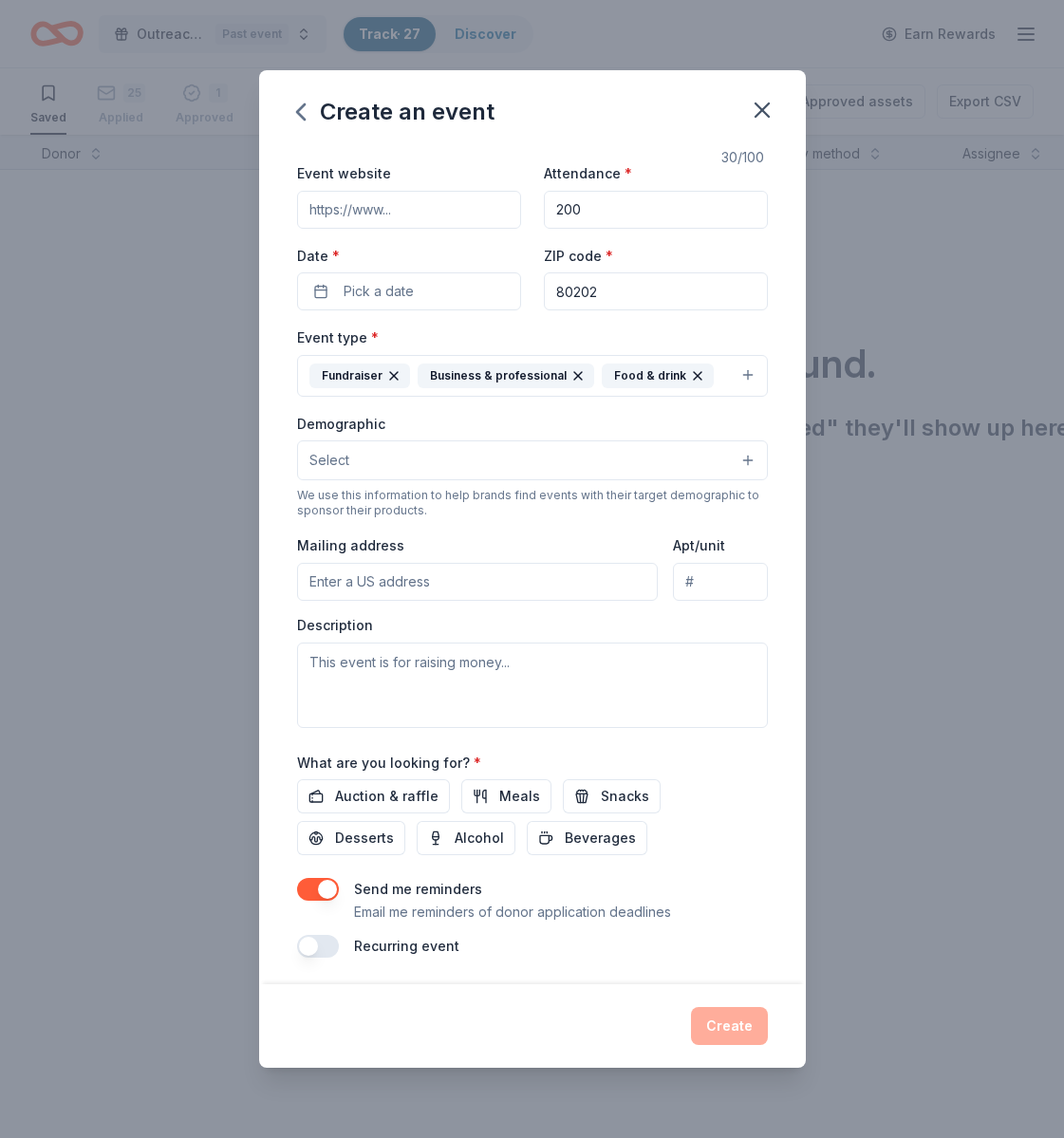
click at [515, 461] on button "Select" at bounding box center [532, 461] width 471 height 40
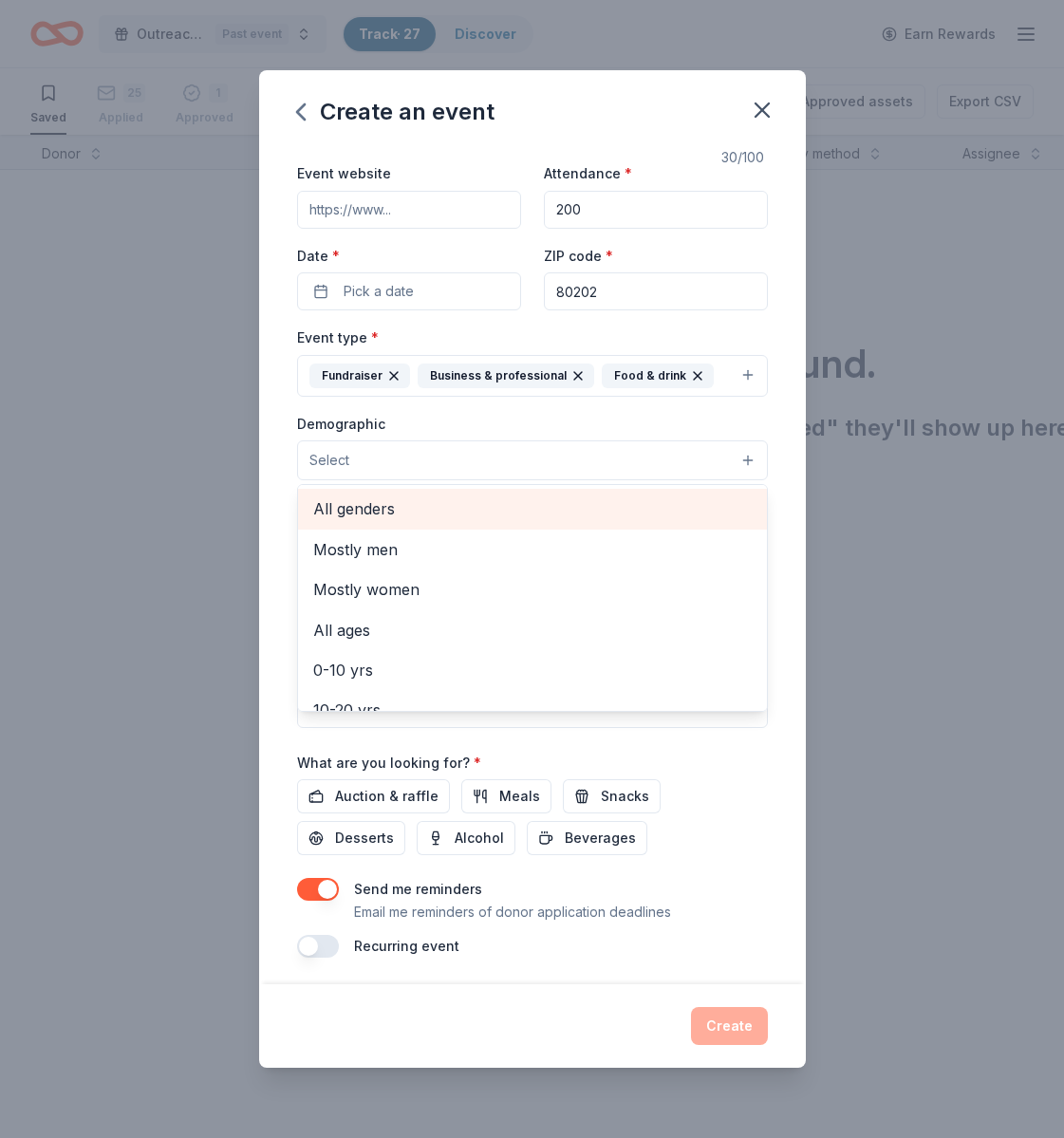
scroll to position [1, 0]
click at [480, 511] on span "All genders" at bounding box center [532, 508] width 438 height 25
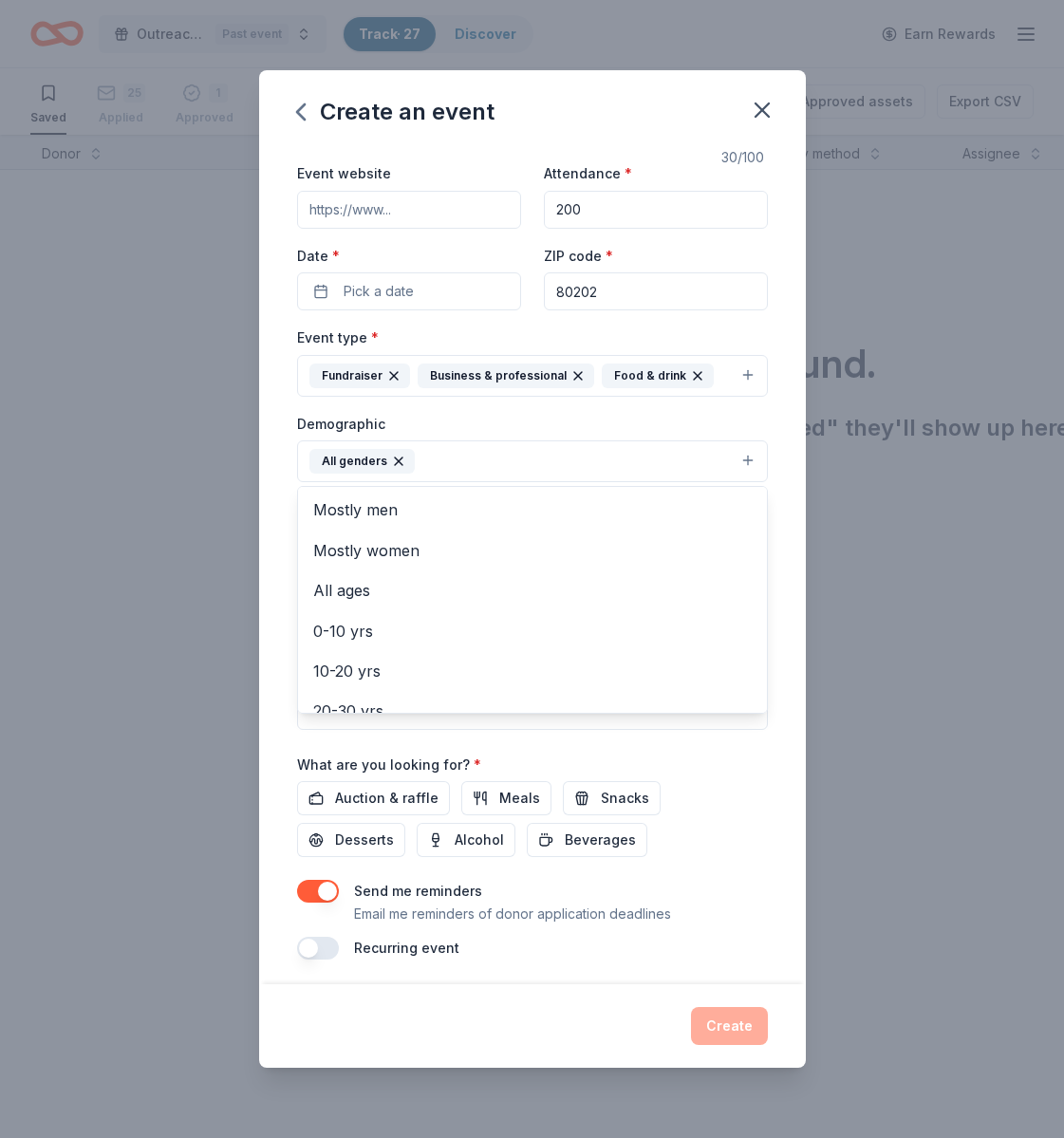
click at [901, 626] on div "Create an event Event name * American [MEDICAL_DATA] Society Gala 30 /100 Event…" at bounding box center [532, 569] width 1064 height 1138
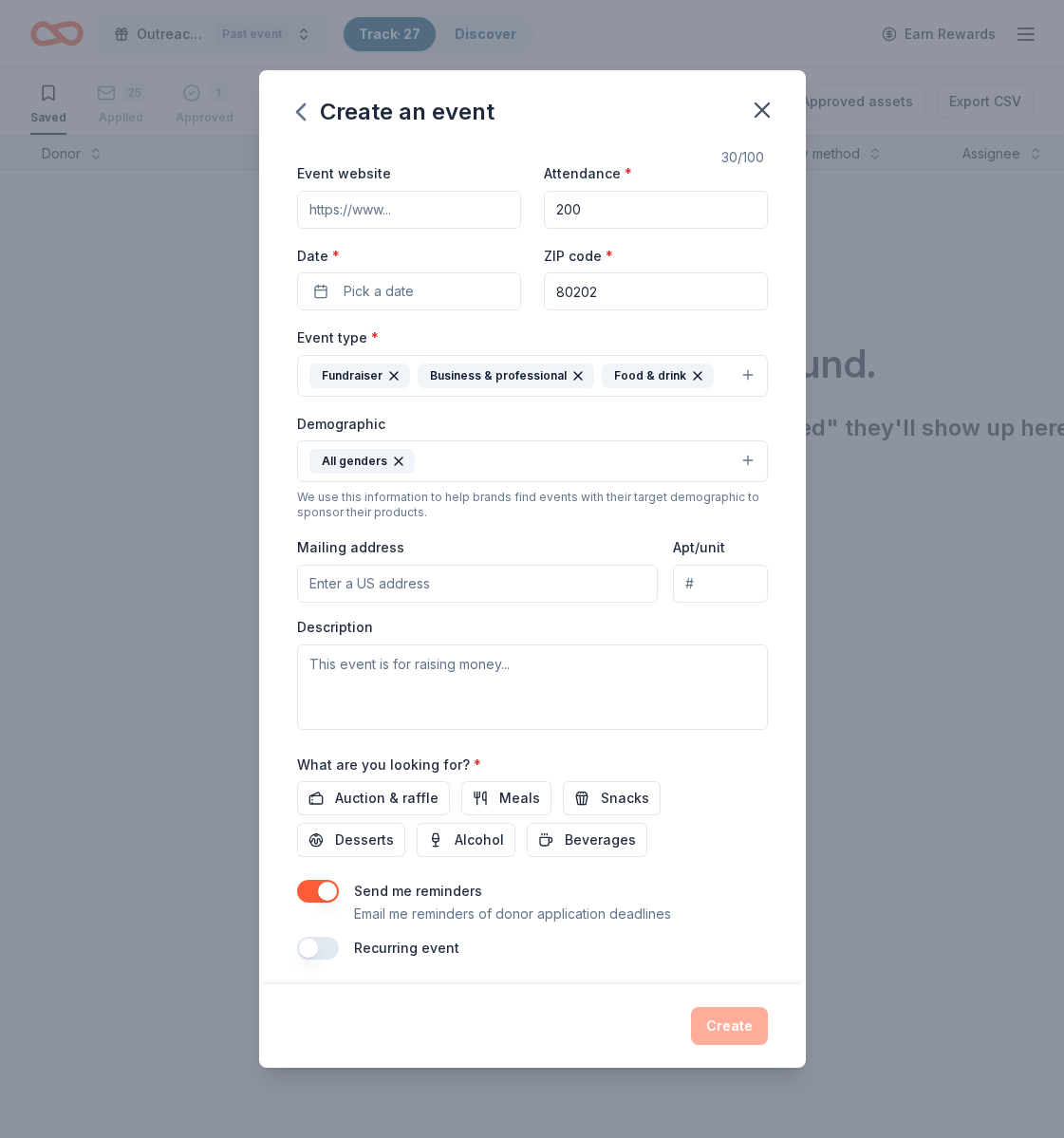
click at [305, 888] on button "button" at bounding box center [318, 891] width 42 height 23
click at [564, 844] on span "Beverages" at bounding box center [600, 840] width 72 height 23
click at [455, 838] on span "Alcohol" at bounding box center [479, 840] width 50 height 23
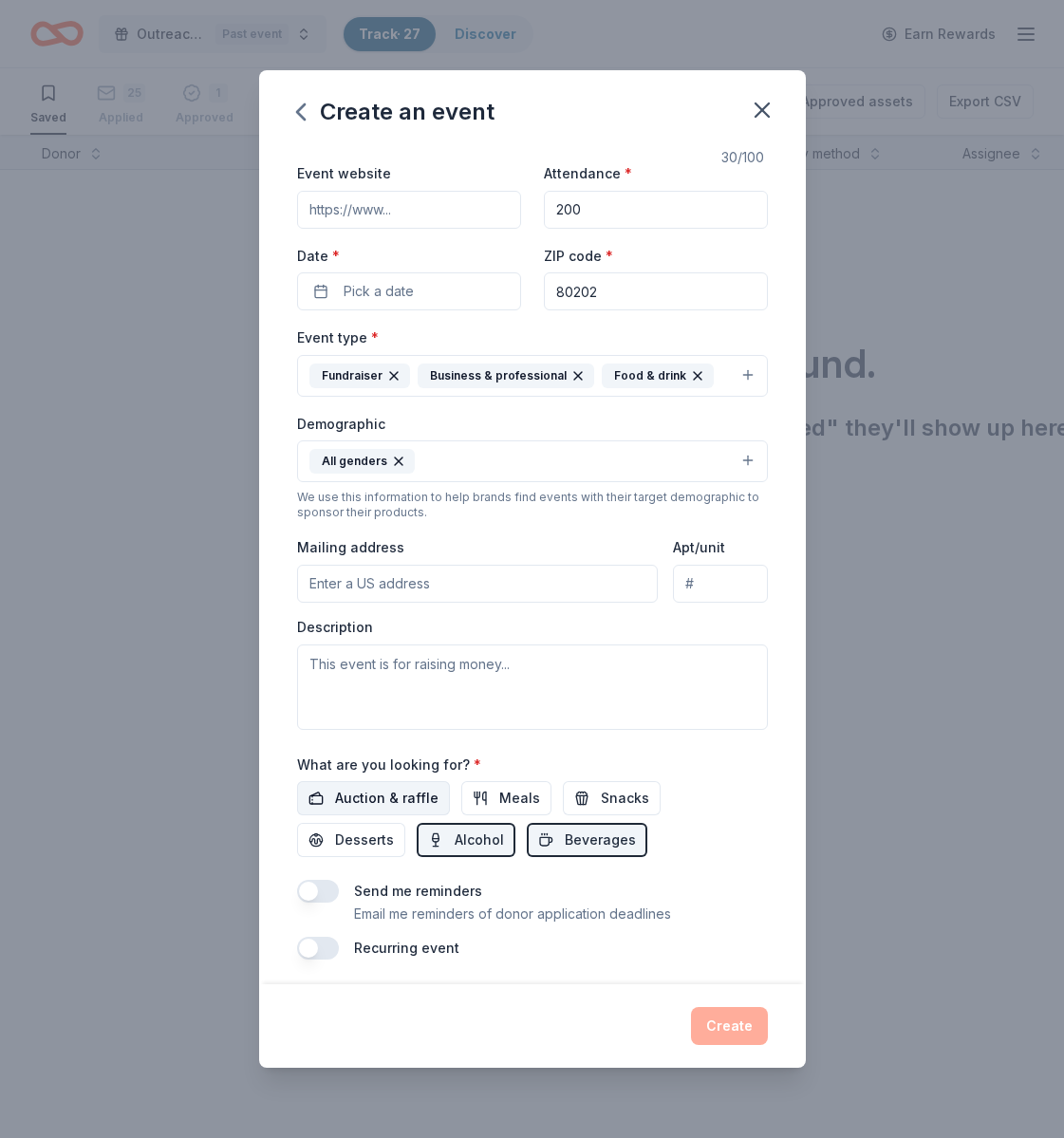
drag, startPoint x: 375, startPoint y: 806, endPoint x: 393, endPoint y: 804, distance: 18.1
click at [375, 806] on button "Auction & raffle" at bounding box center [373, 799] width 153 height 34
drag, startPoint x: 510, startPoint y: 805, endPoint x: 500, endPoint y: 806, distance: 10.0
click at [510, 805] on span "Meals" at bounding box center [520, 799] width 41 height 23
drag, startPoint x: 599, startPoint y: 795, endPoint x: 661, endPoint y: 794, distance: 62.0
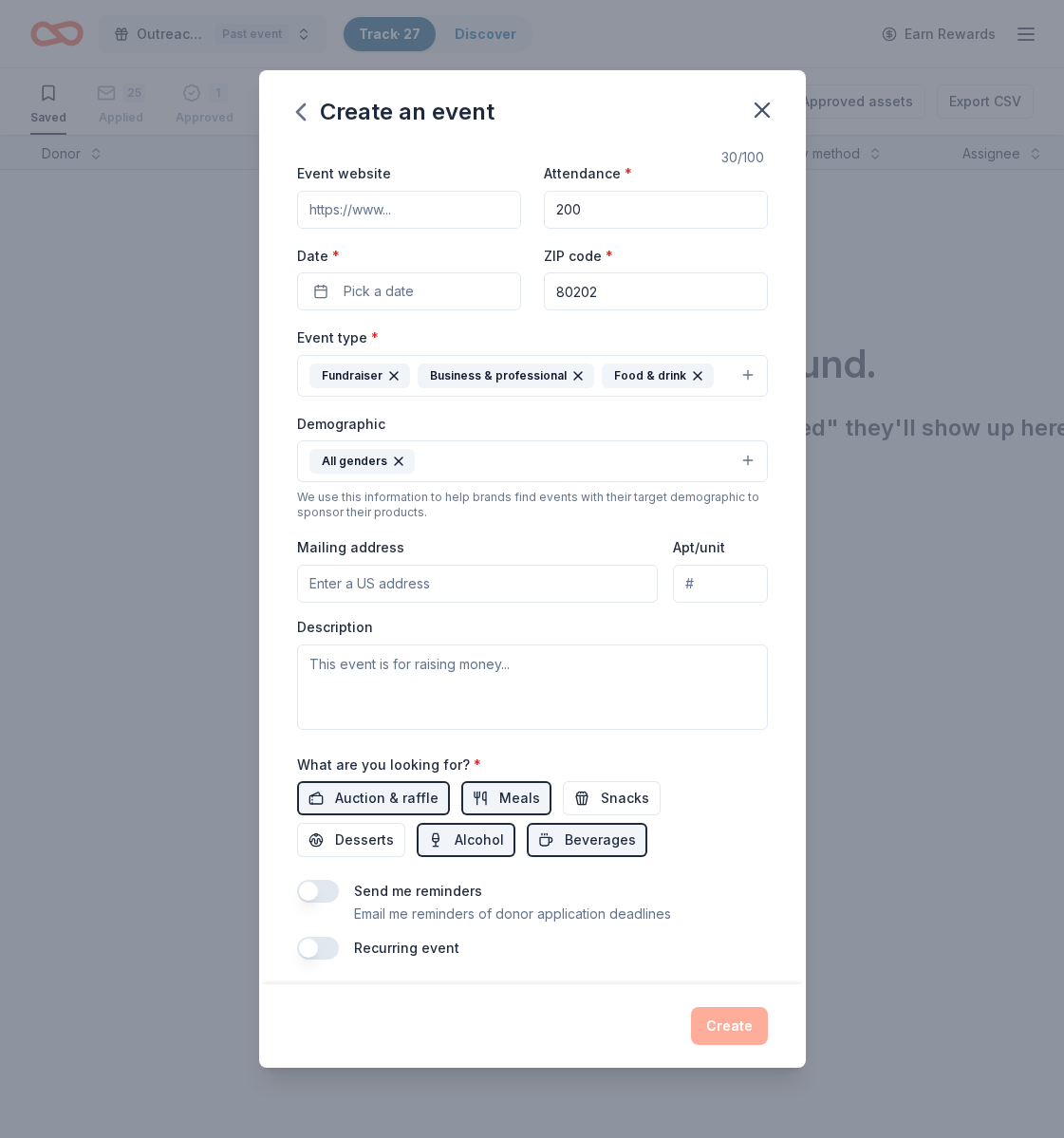
click at [605, 795] on span "Snacks" at bounding box center [625, 799] width 49 height 23
click at [394, 828] on span "Desserts" at bounding box center [365, 840] width 59 height 23
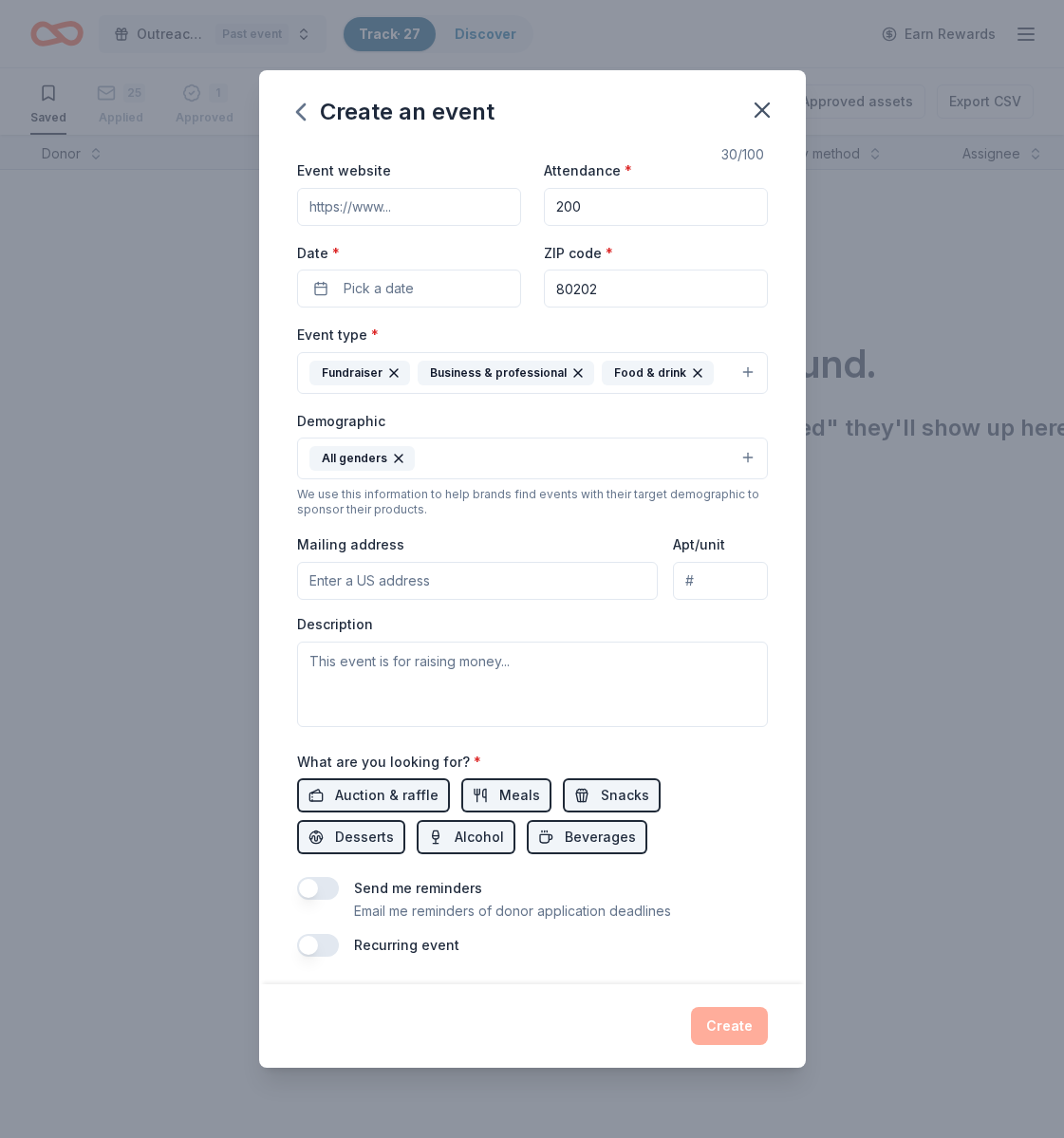
scroll to position [70, 0]
click at [445, 281] on button "Pick a date" at bounding box center [409, 290] width 223 height 38
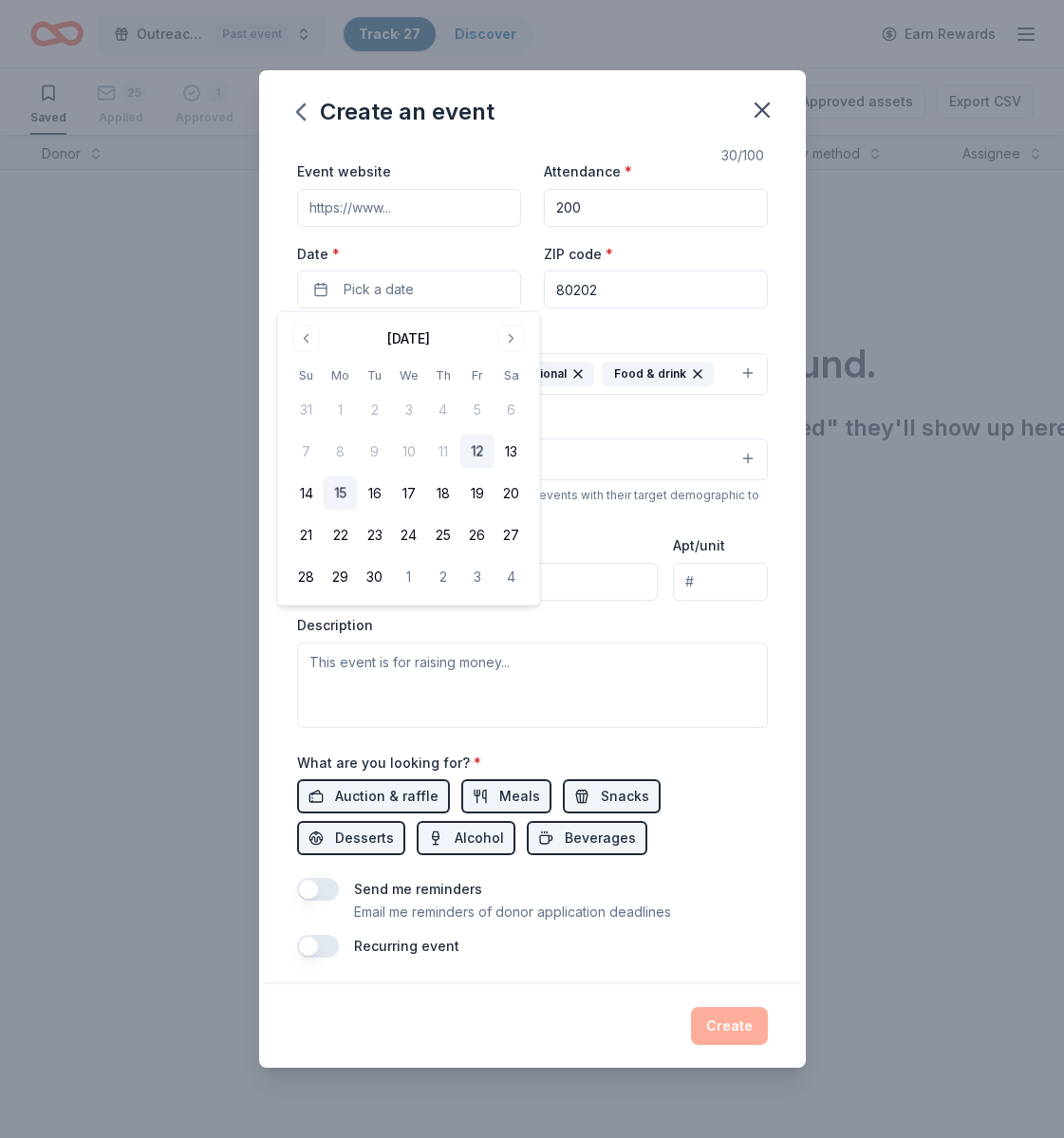
click at [343, 492] on button "15" at bounding box center [341, 494] width 34 height 34
drag, startPoint x: 722, startPoint y: 1021, endPoint x: 724, endPoint y: 1012, distance: 9.2
click at [724, 1020] on button "Create" at bounding box center [729, 1026] width 76 height 38
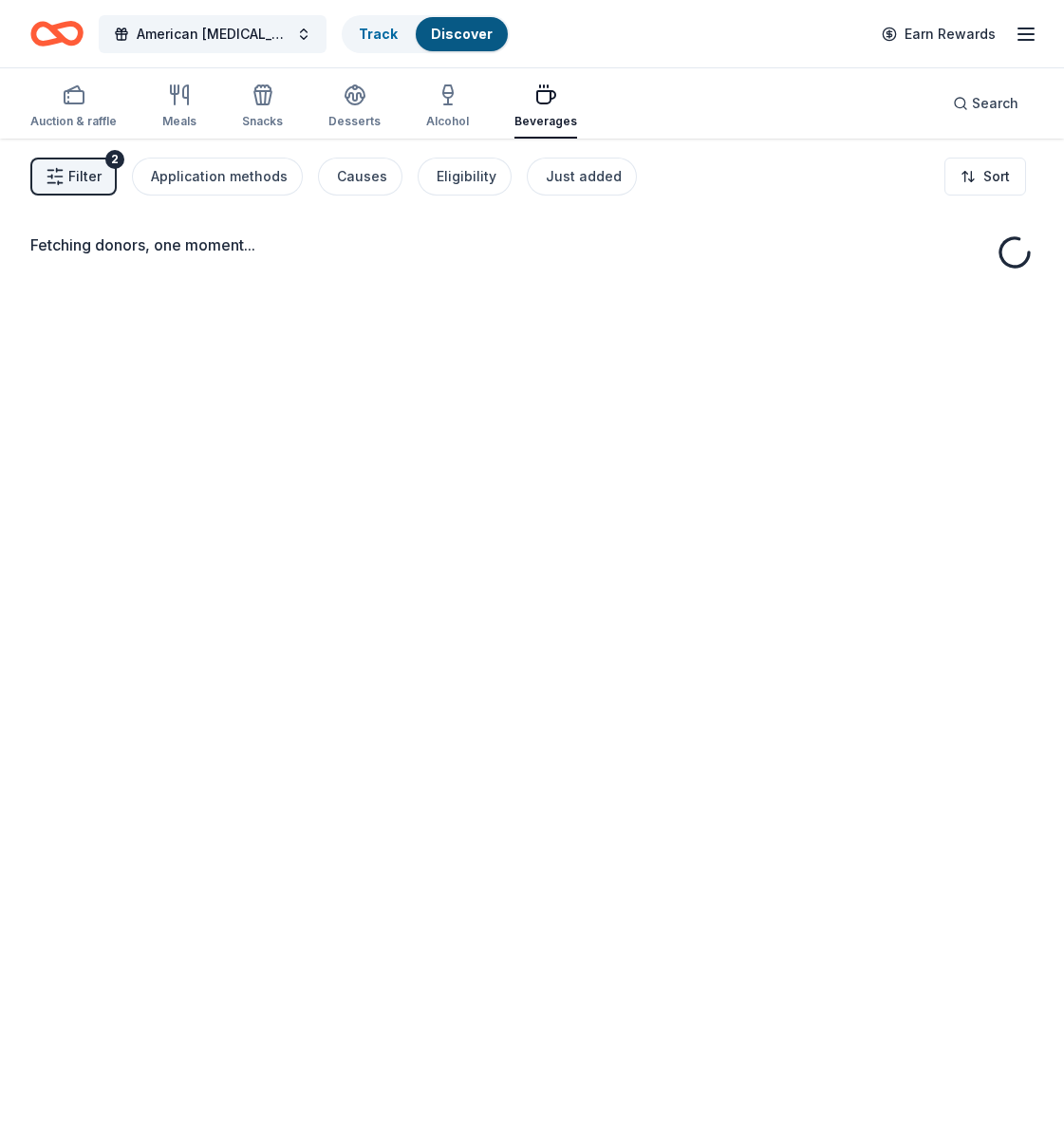
scroll to position [0, 1]
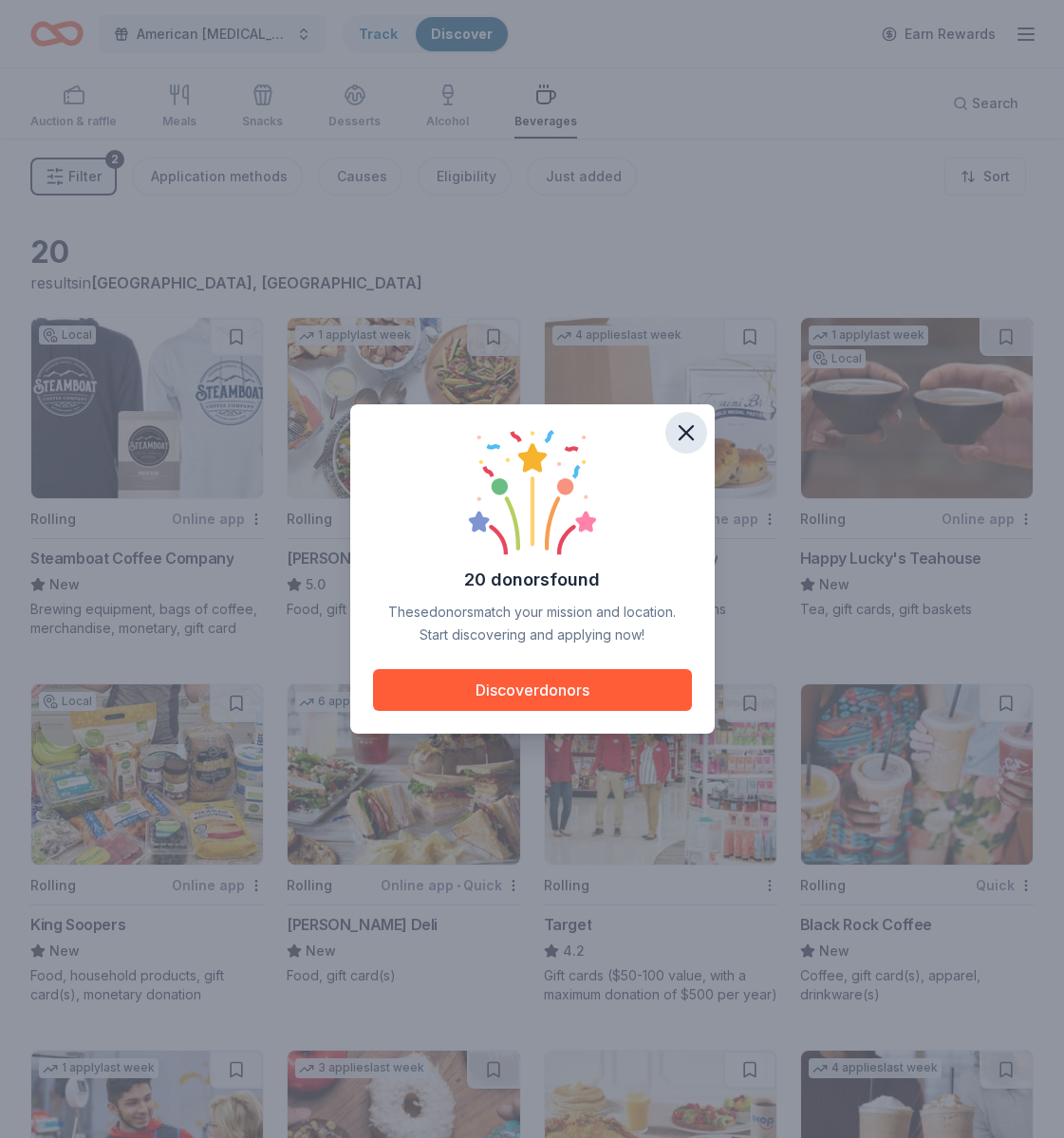
click at [692, 419] on button "button" at bounding box center [687, 433] width 42 height 42
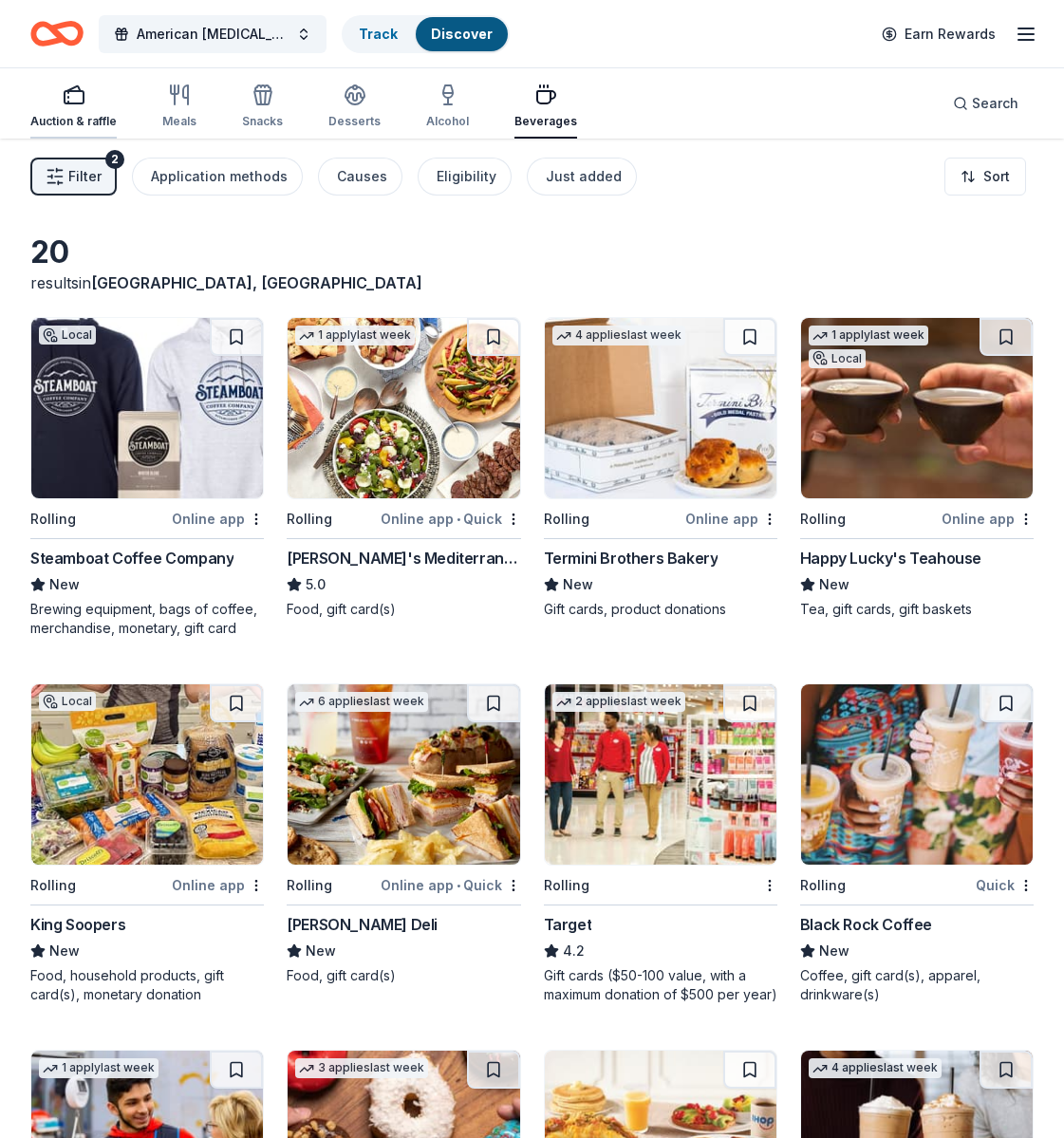
click at [65, 110] on div "Auction & raffle" at bounding box center [74, 106] width 86 height 46
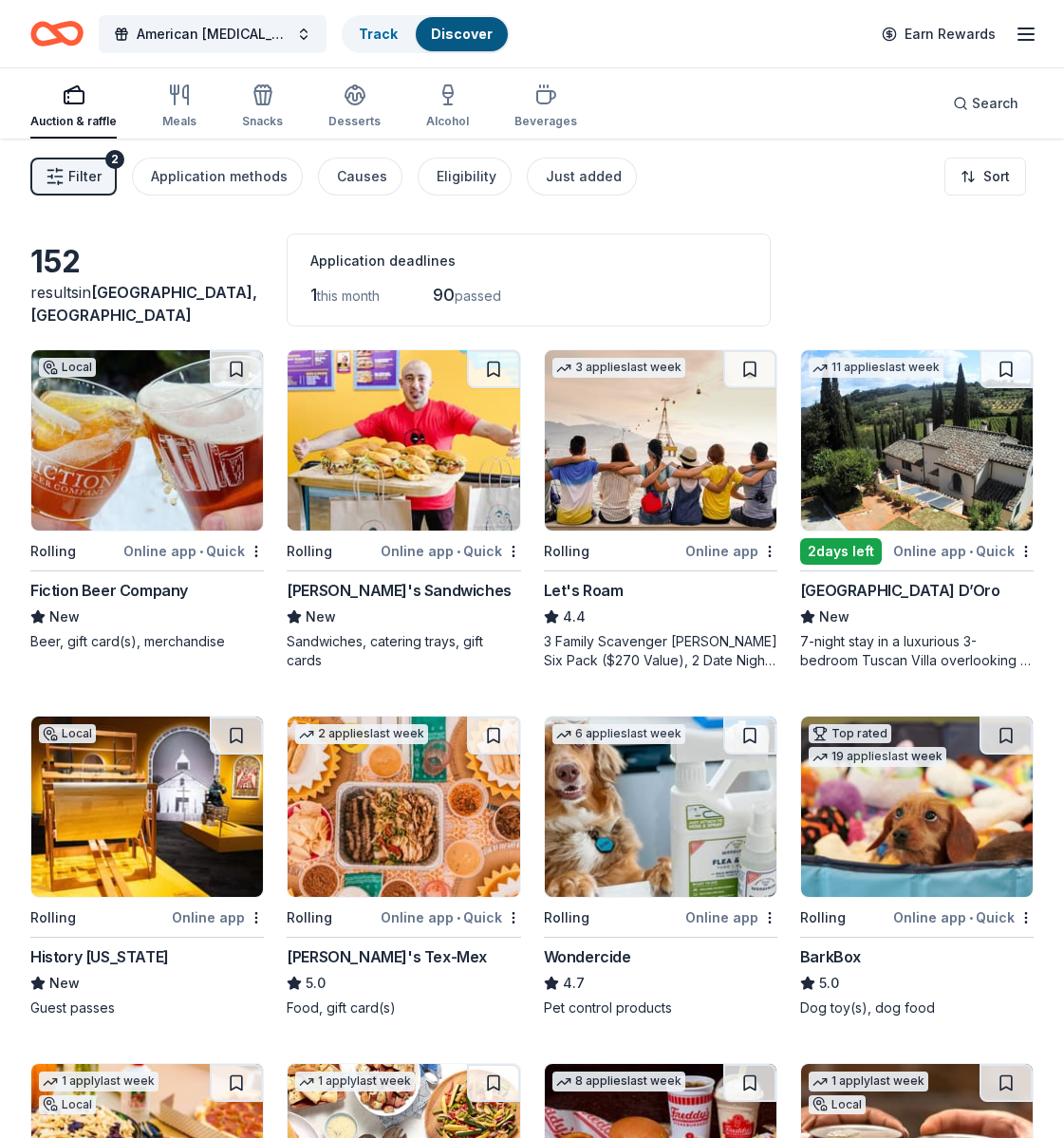
click at [485, 299] on span "passed" at bounding box center [478, 295] width 47 height 16
click at [940, 501] on img at bounding box center [917, 440] width 231 height 181
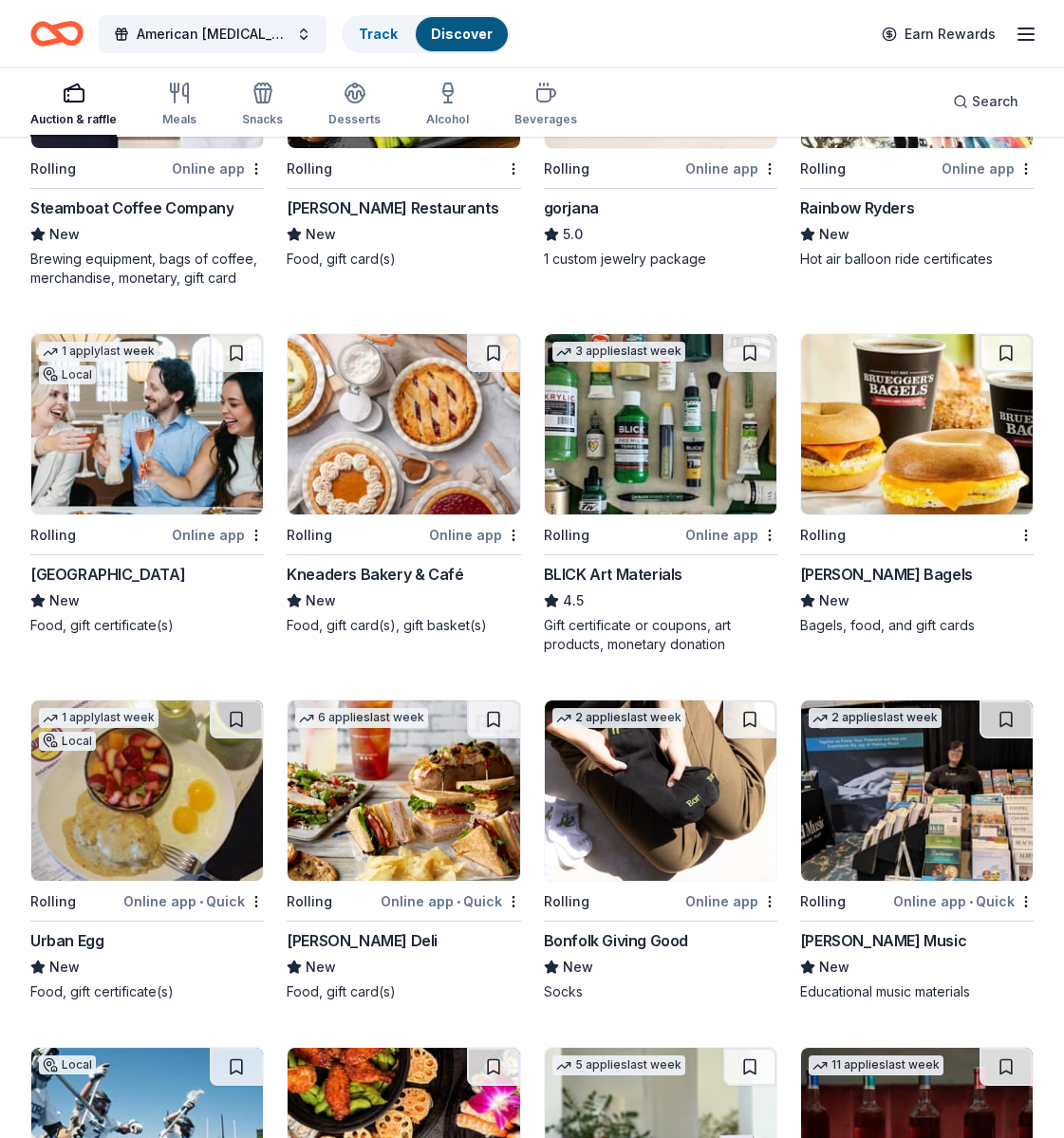
scroll to position [1971, 0]
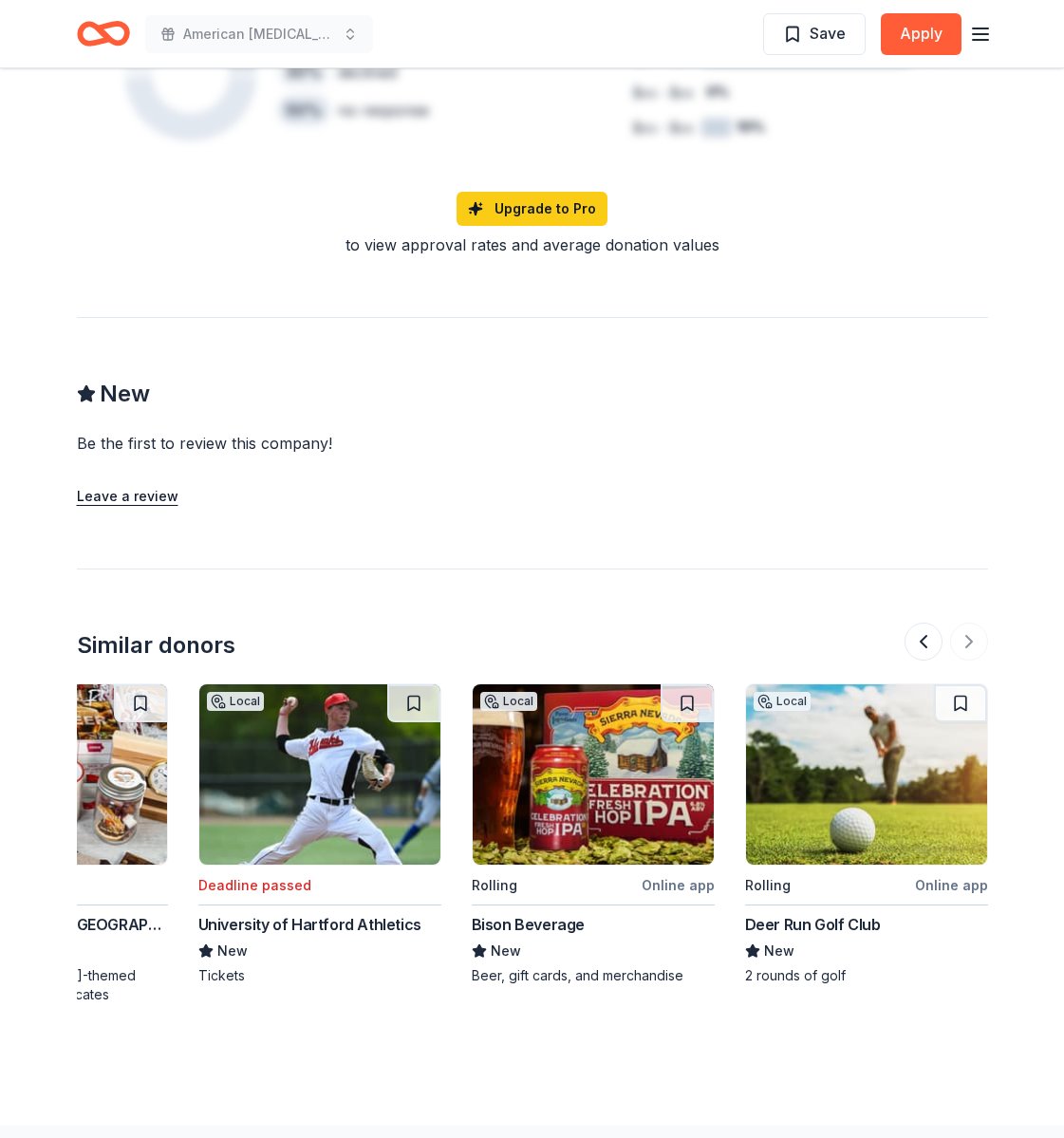
scroll to position [1663, 0]
